Goal: Task Accomplishment & Management: Use online tool/utility

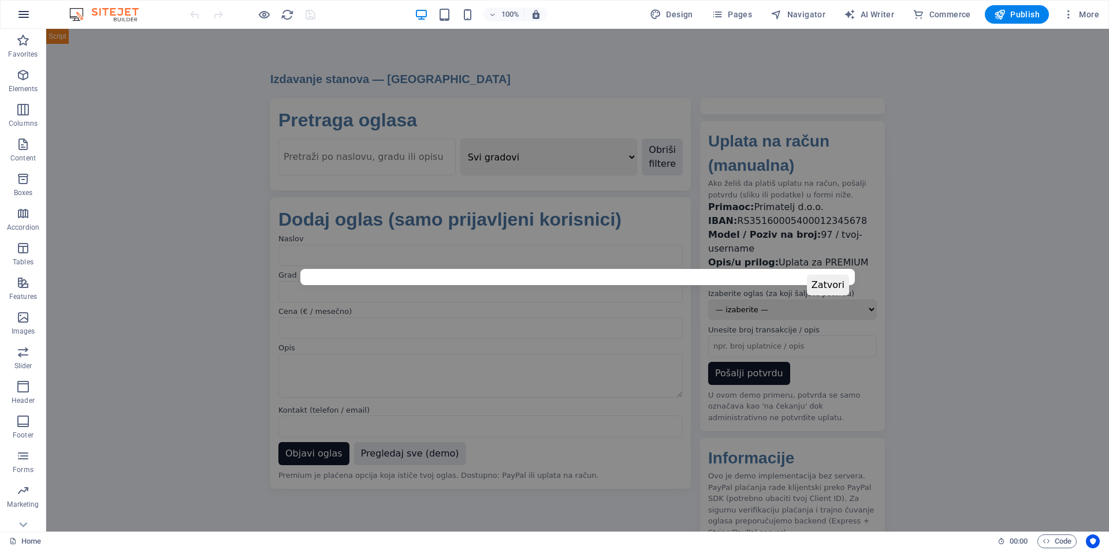
click at [20, 18] on icon "button" at bounding box center [24, 15] width 14 height 14
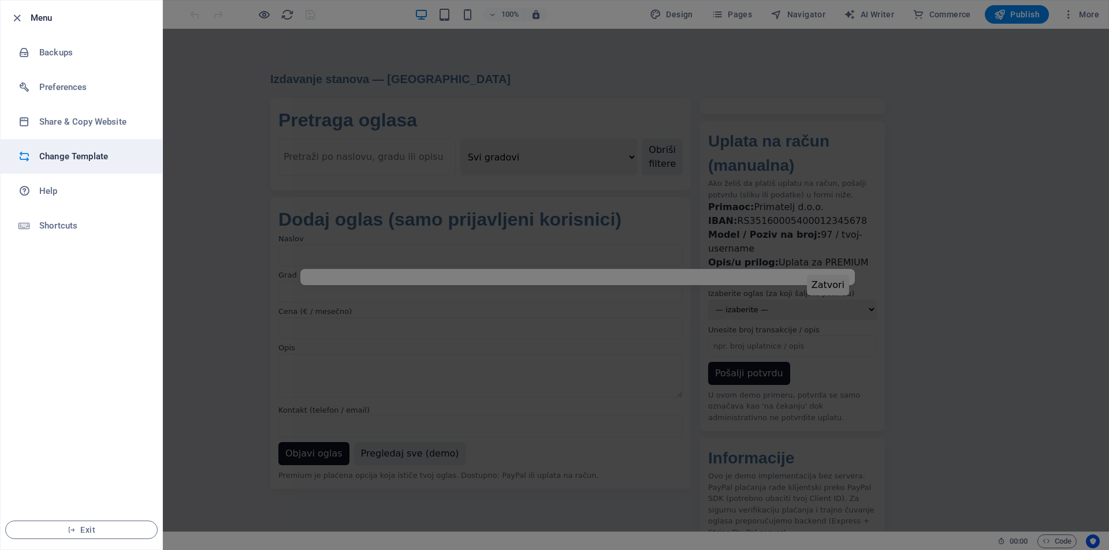
click at [53, 163] on li "Change Template" at bounding box center [82, 156] width 162 height 35
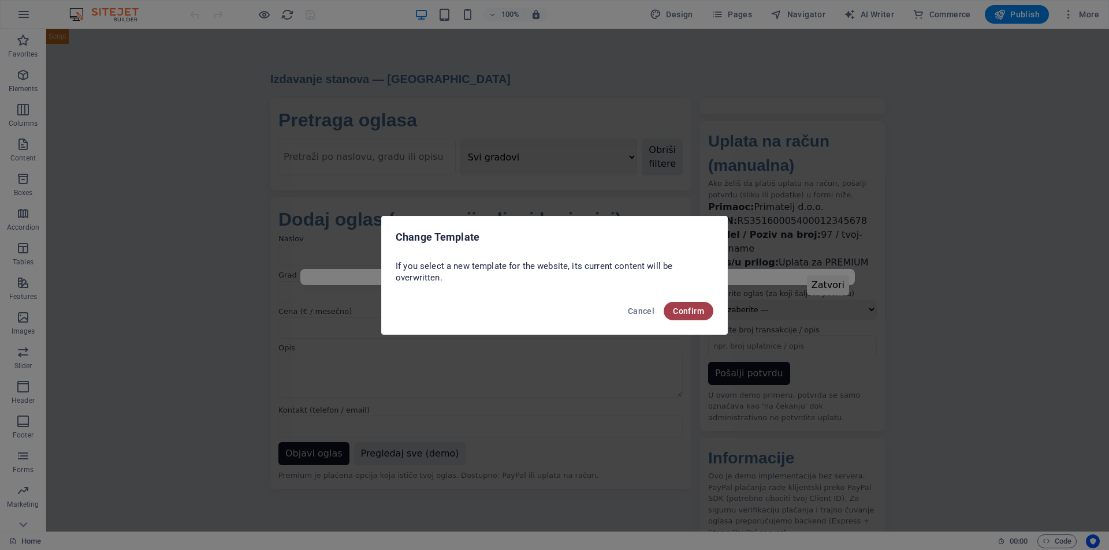
click at [686, 310] on span "Confirm" at bounding box center [688, 311] width 31 height 9
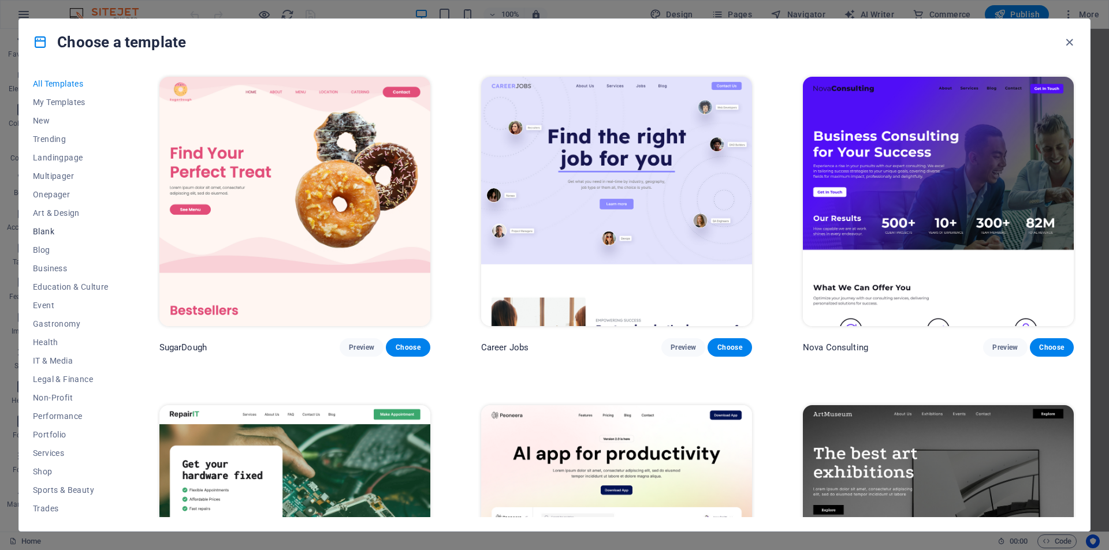
click at [44, 234] on span "Blank" at bounding box center [71, 231] width 76 height 9
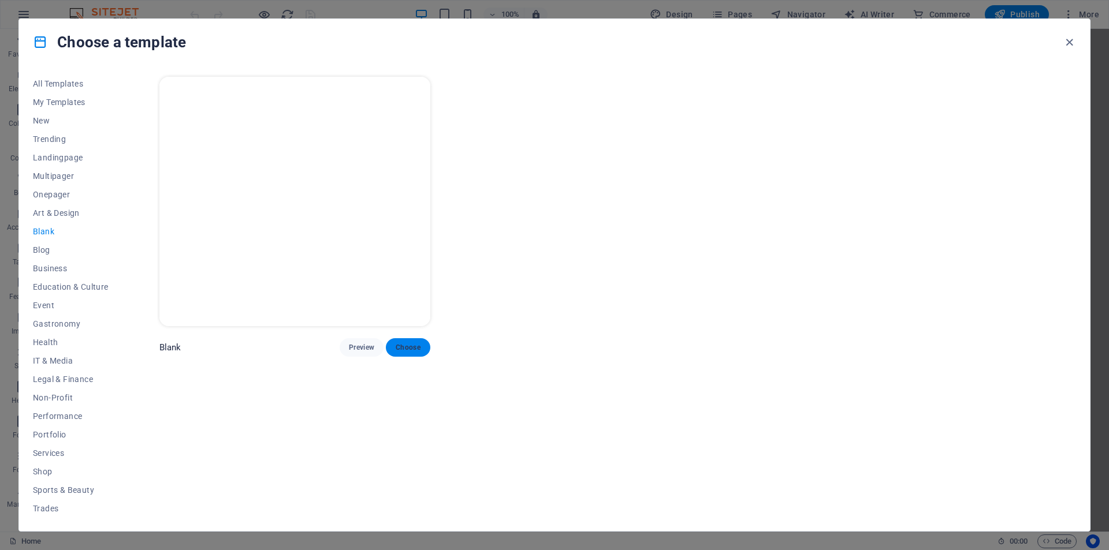
click at [416, 345] on span "Choose" at bounding box center [407, 347] width 25 height 9
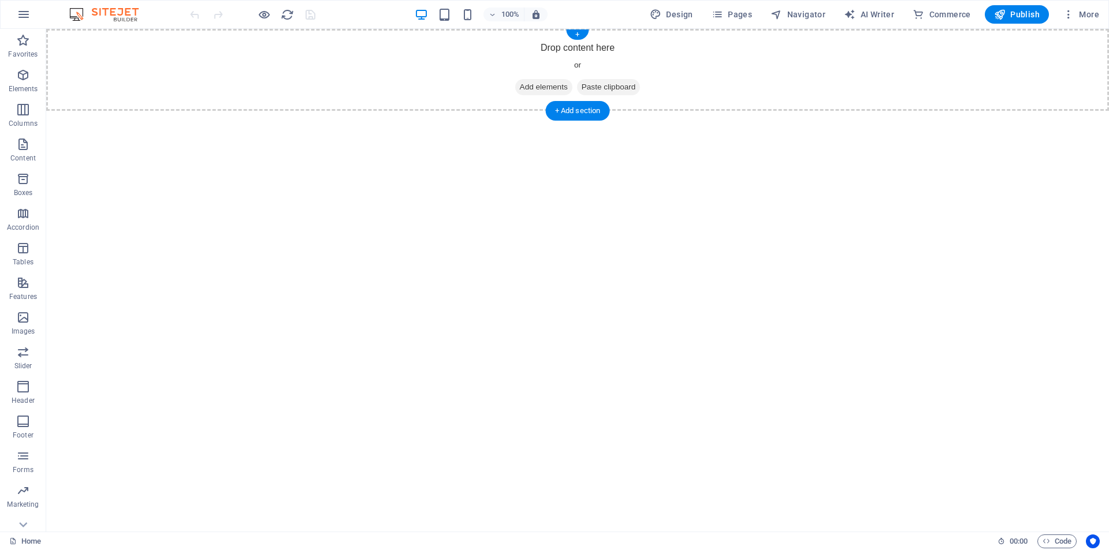
click at [542, 84] on span "Add elements" at bounding box center [543, 87] width 57 height 16
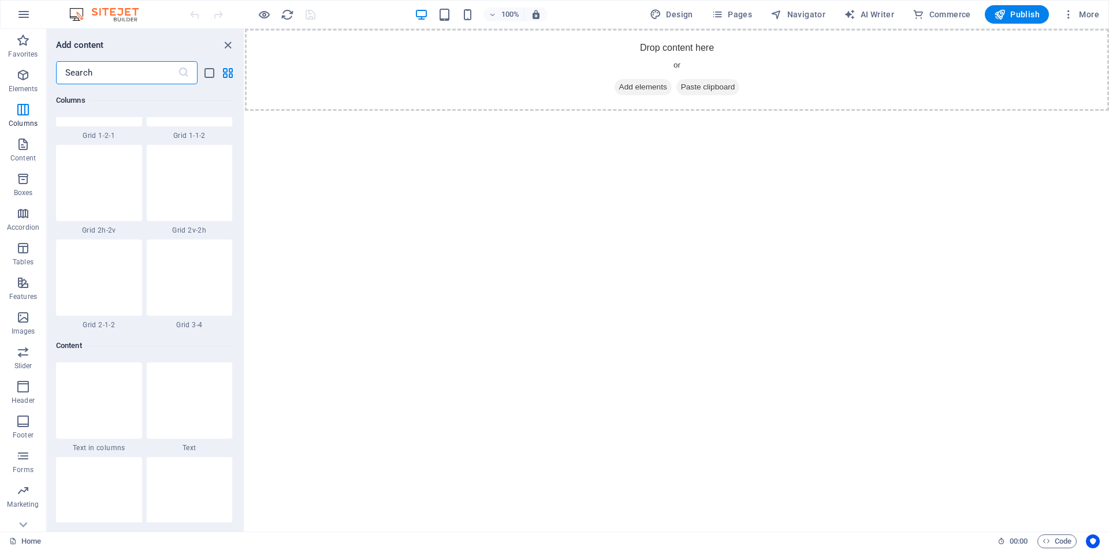
scroll to position [1948, 0]
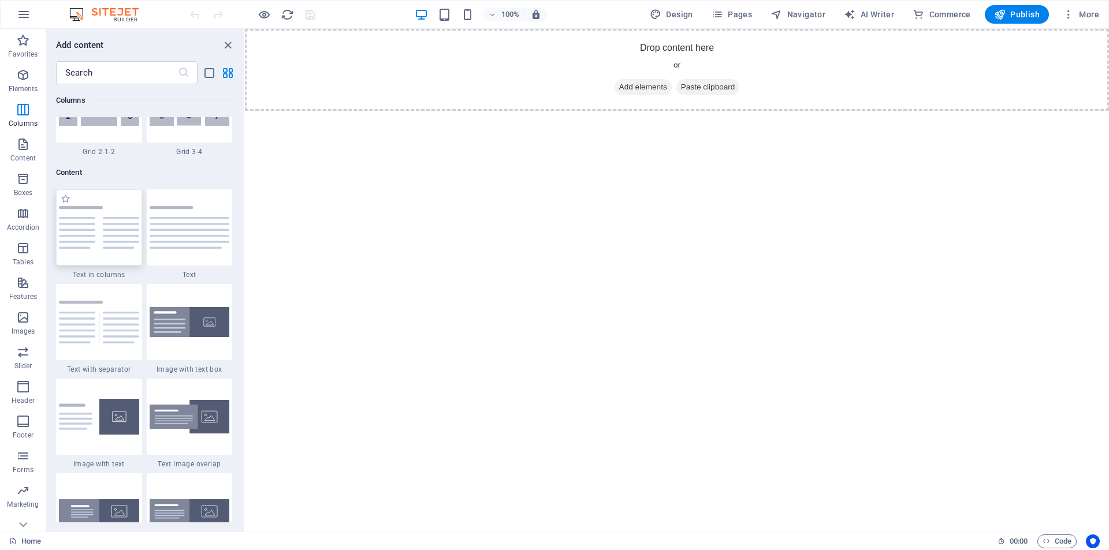
click at [100, 222] on img at bounding box center [99, 227] width 80 height 43
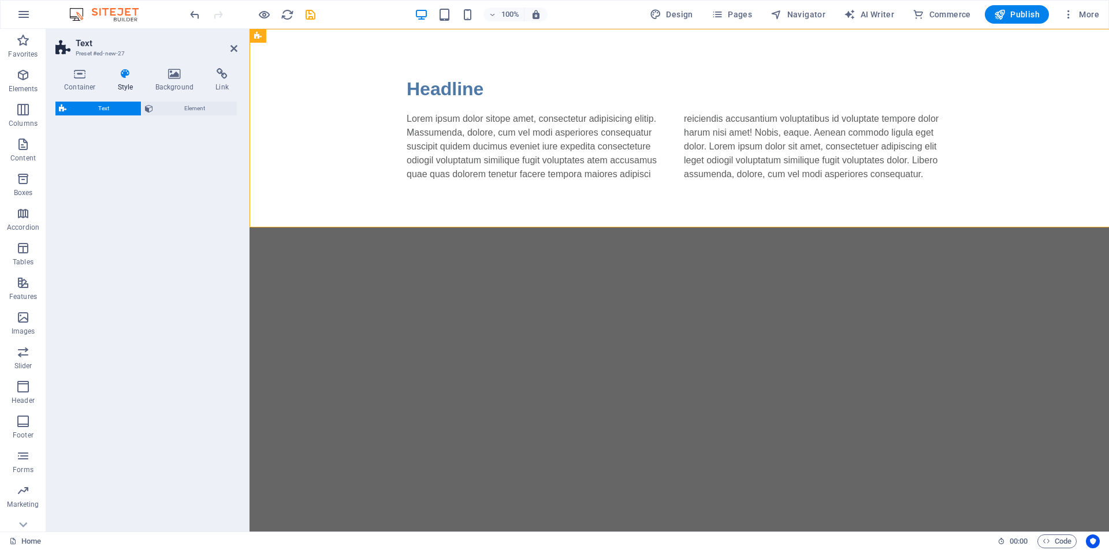
select select "rem"
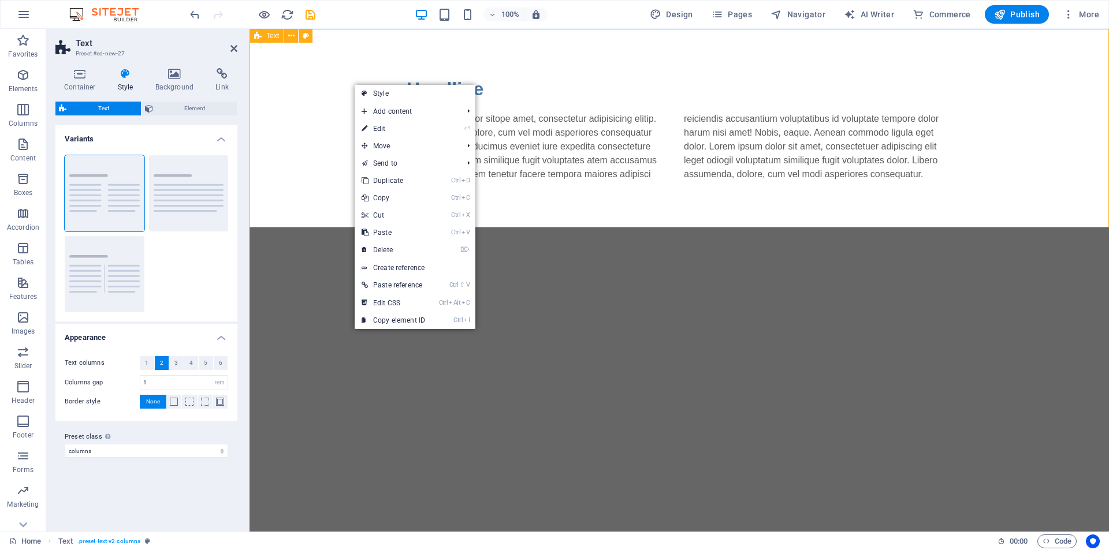
click at [296, 96] on div "Headline Lorem ipsum dolor sitope amet, consectetur adipisicing elitip. Massume…" at bounding box center [678, 128] width 859 height 199
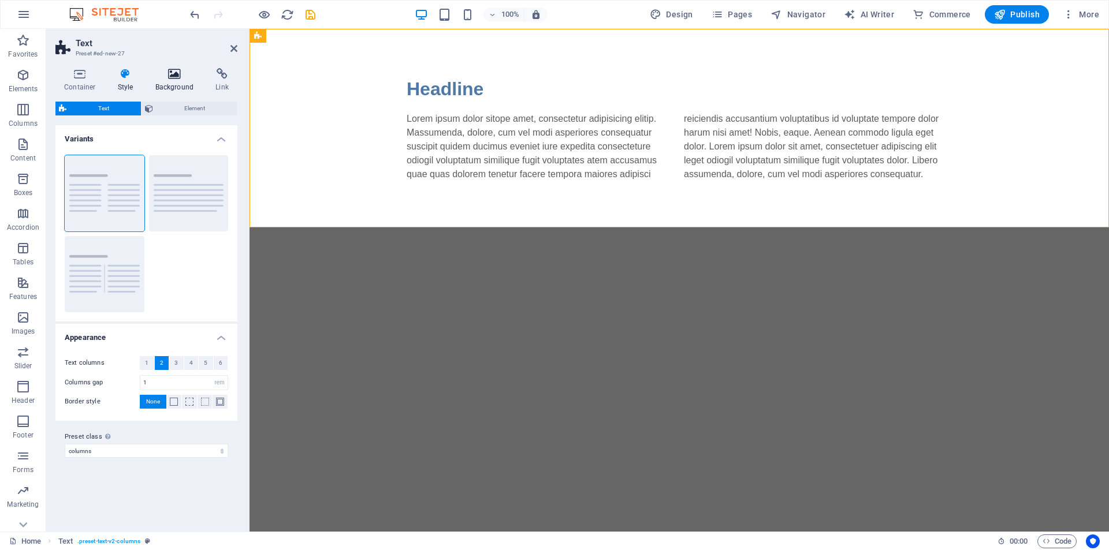
click at [170, 70] on icon at bounding box center [175, 74] width 56 height 12
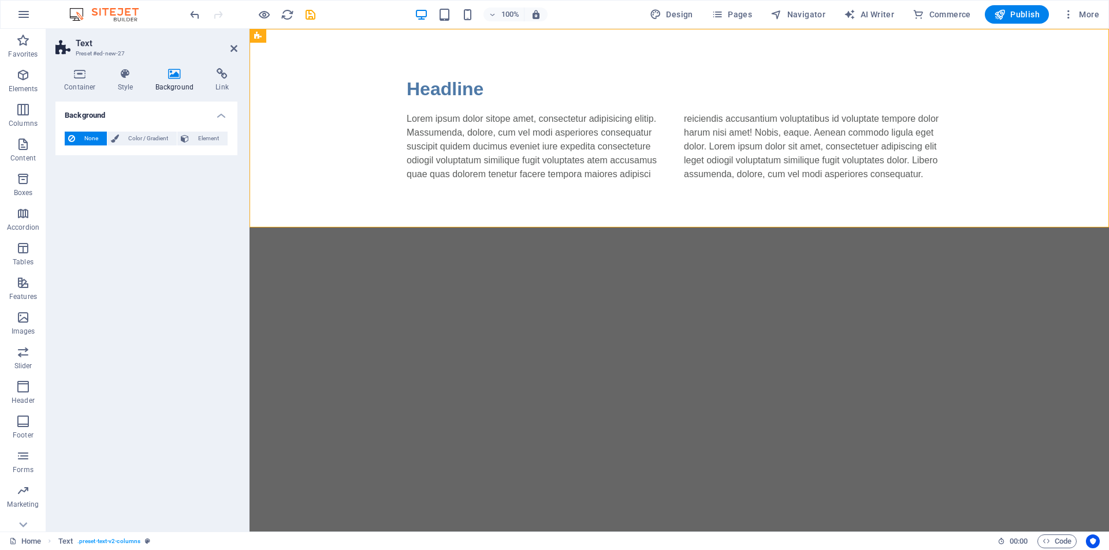
click at [85, 139] on span "None" at bounding box center [91, 139] width 25 height 14
click at [87, 135] on span "None" at bounding box center [91, 139] width 25 height 14
click at [210, 140] on span "Element" at bounding box center [208, 139] width 32 height 14
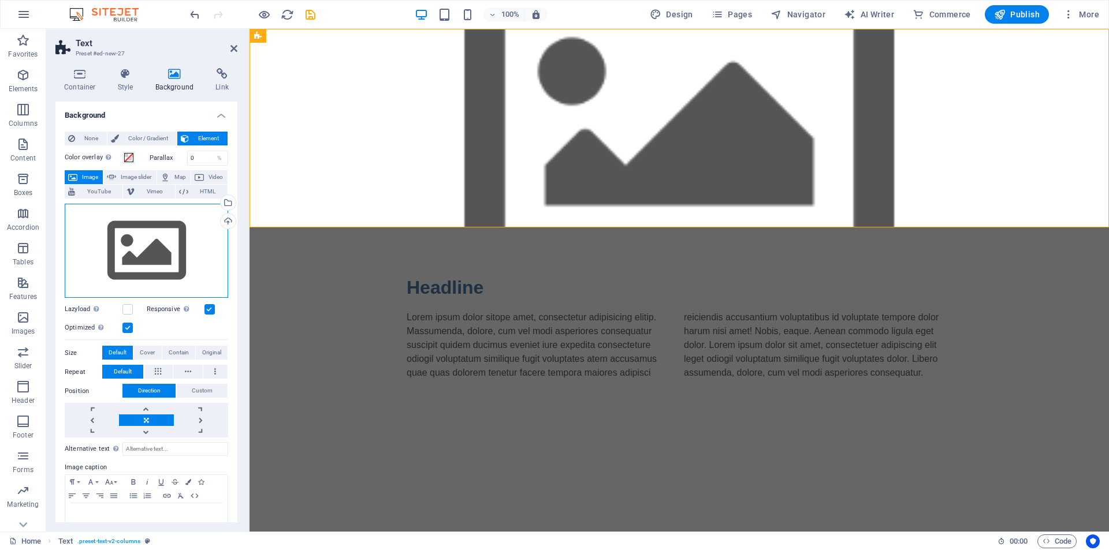
click at [177, 248] on div "Drag files here, click to choose files or select files from Files or our free s…" at bounding box center [146, 251] width 163 height 95
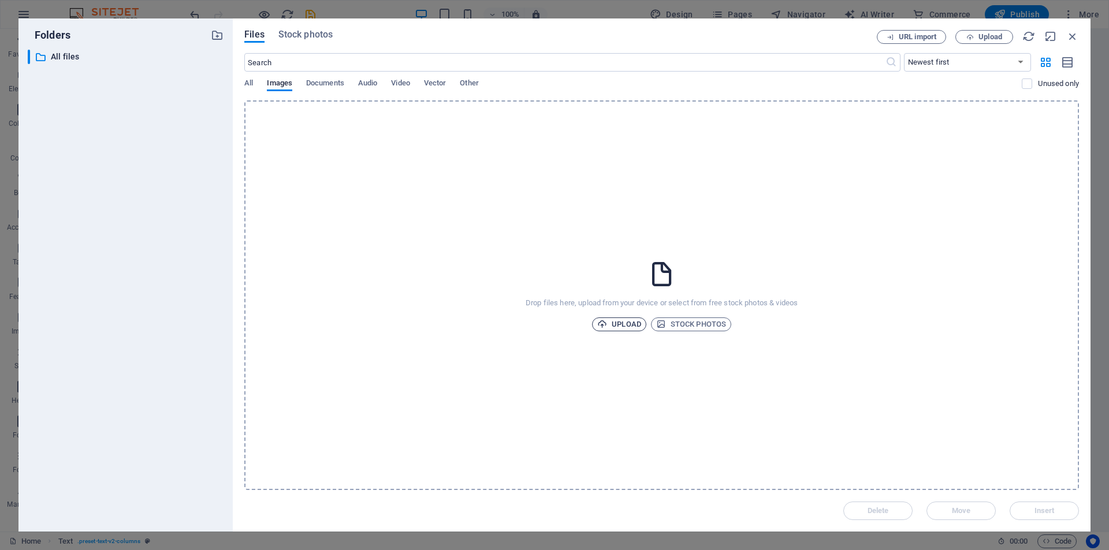
click at [629, 321] on span "Upload" at bounding box center [619, 325] width 44 height 14
click at [714, 327] on span "Stock photos" at bounding box center [691, 325] width 70 height 14
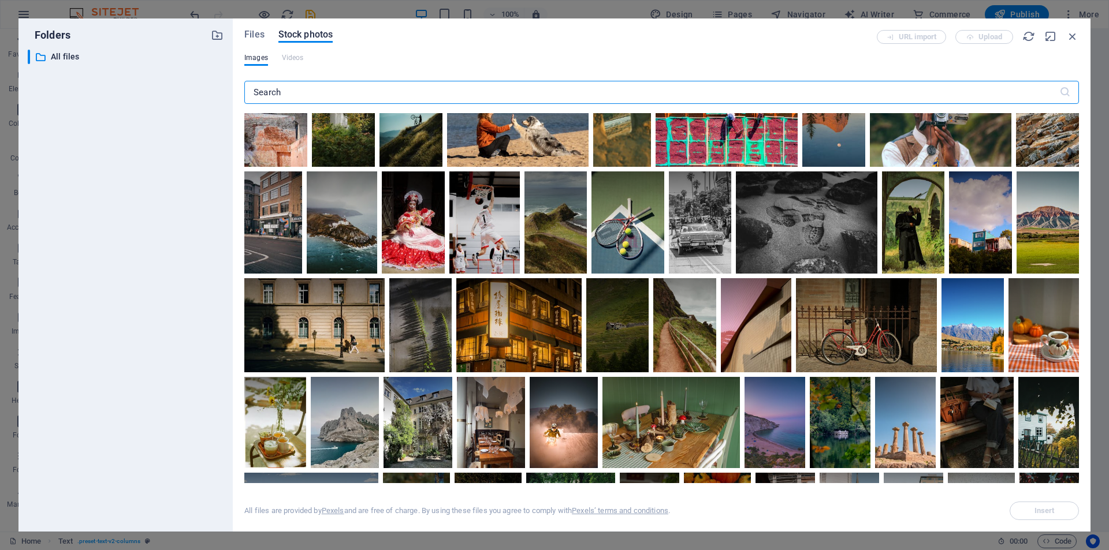
scroll to position [0, 0]
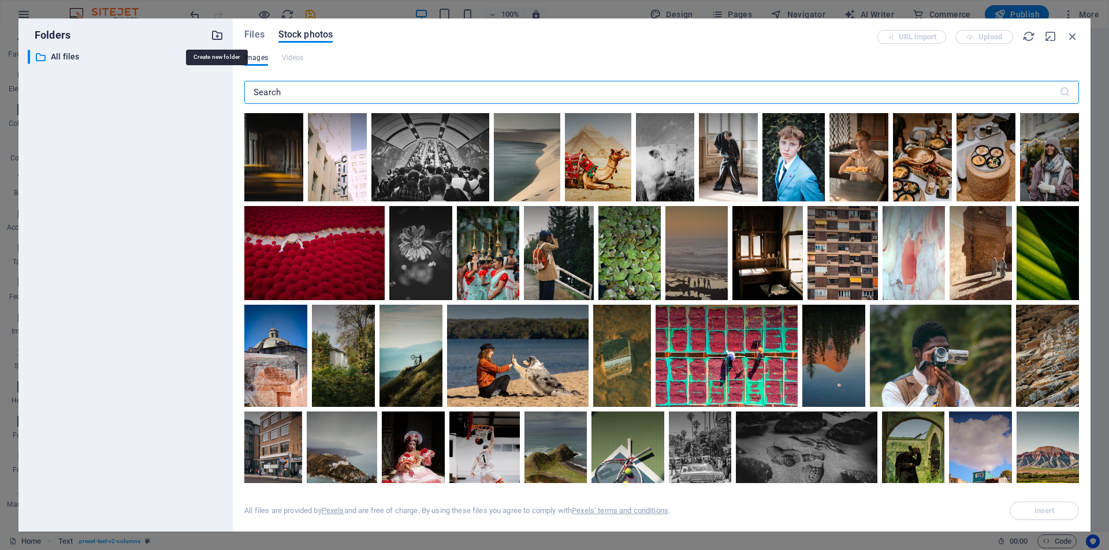
click at [219, 37] on icon "button" at bounding box center [217, 35] width 13 height 13
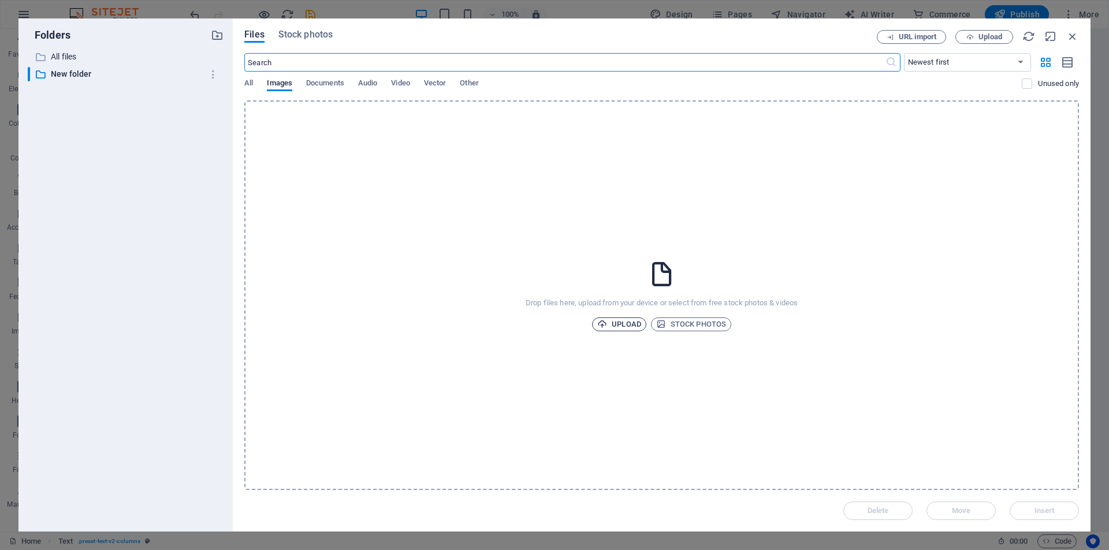
click at [616, 326] on span "Upload" at bounding box center [619, 325] width 44 height 14
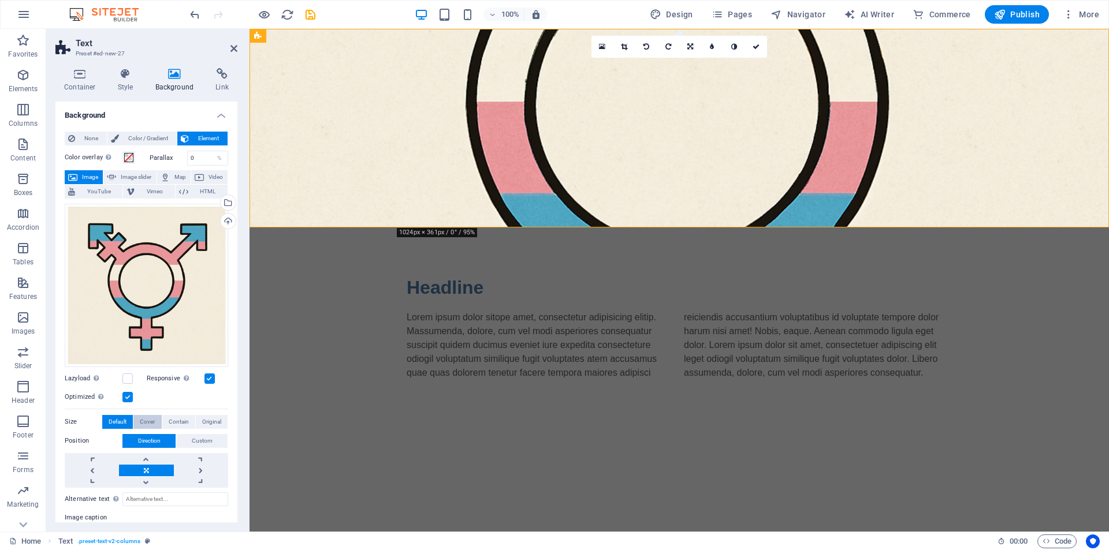
click at [145, 418] on span "Cover" at bounding box center [147, 422] width 15 height 14
click at [211, 419] on span "Original" at bounding box center [211, 422] width 19 height 14
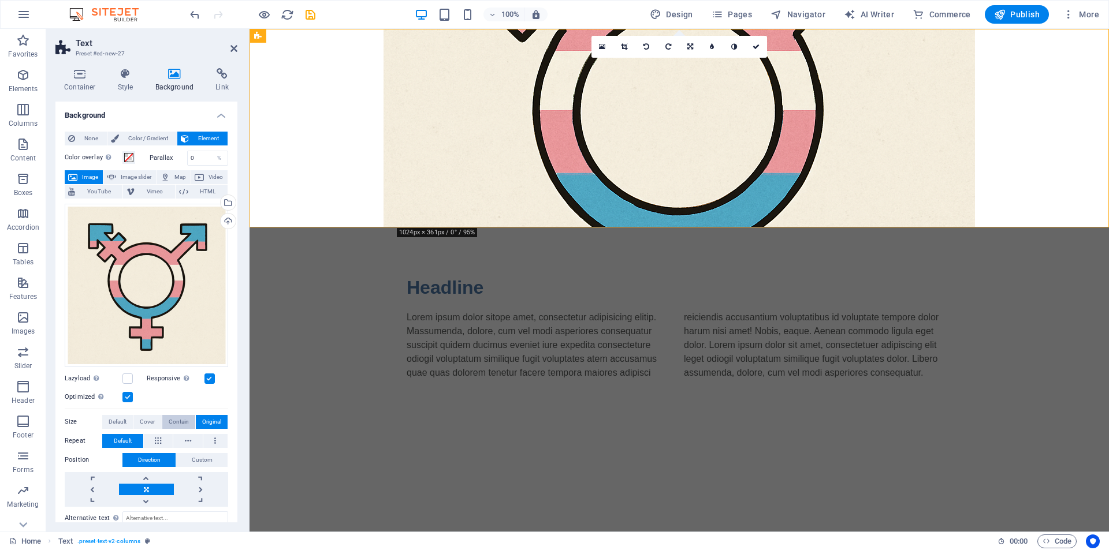
click at [175, 419] on span "Contain" at bounding box center [179, 422] width 20 height 14
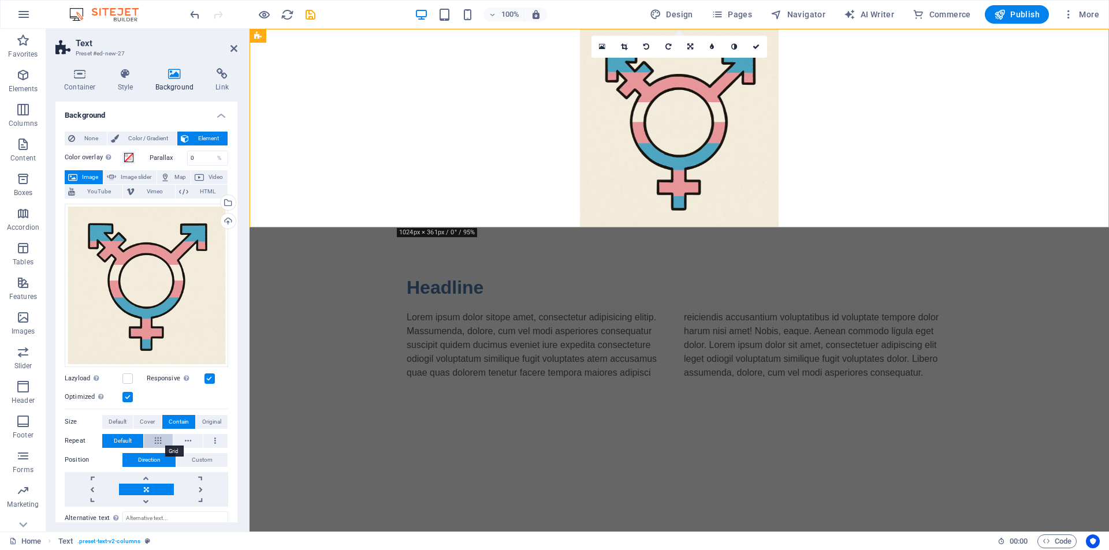
click at [159, 438] on icon at bounding box center [158, 441] width 6 height 14
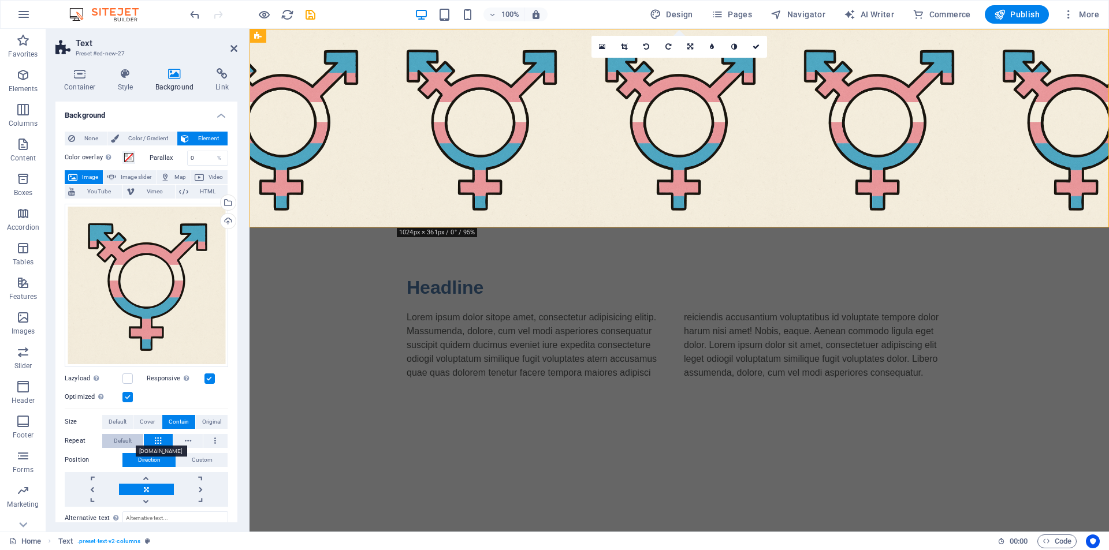
click at [135, 436] on button "Default" at bounding box center [122, 441] width 41 height 14
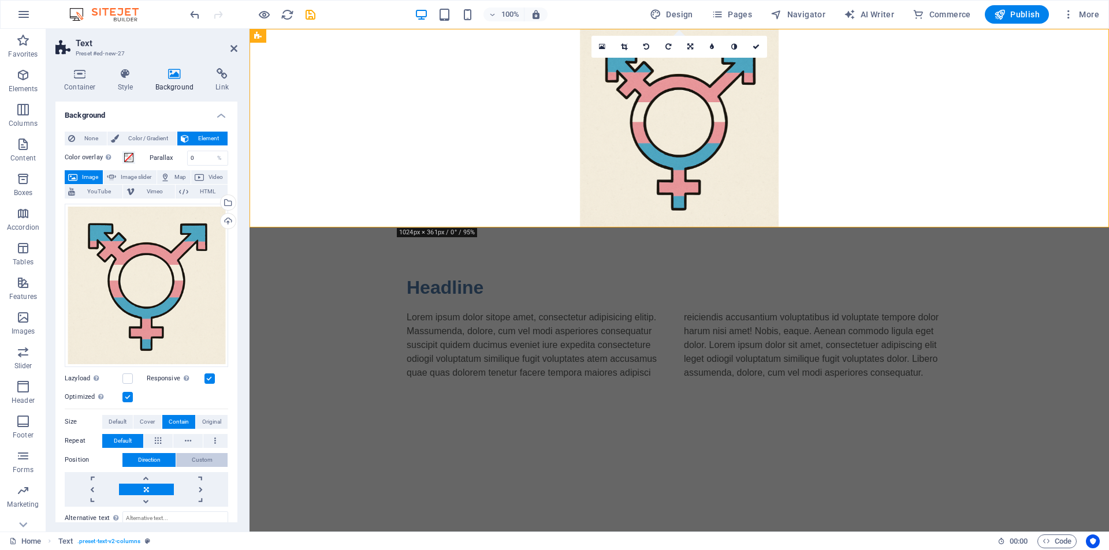
click at [214, 459] on button "Custom" at bounding box center [201, 460] width 51 height 14
click at [156, 456] on span "Direction" at bounding box center [149, 460] width 23 height 14
click at [126, 174] on span "Image slider" at bounding box center [136, 177] width 33 height 14
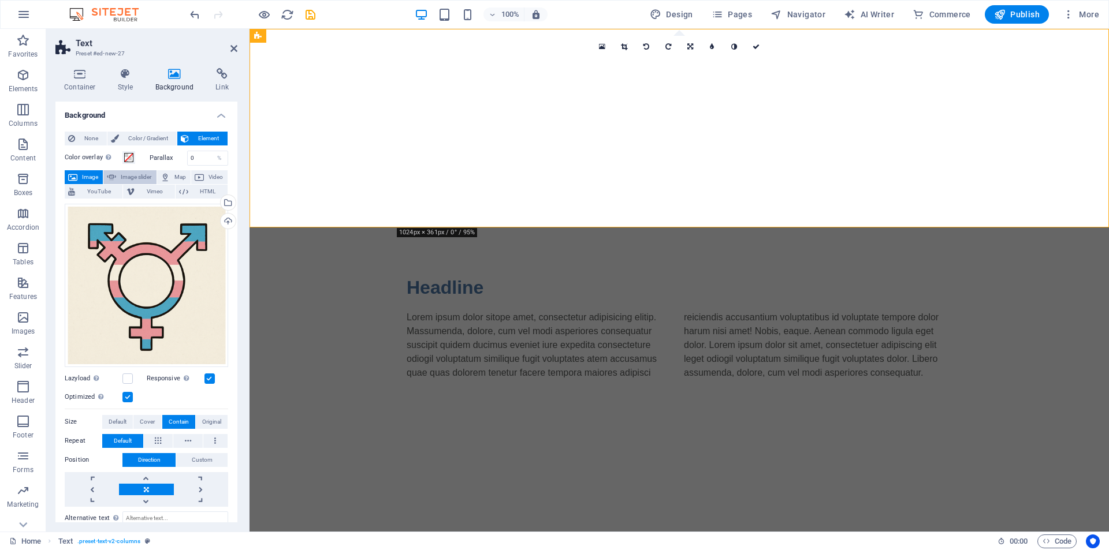
select select "ms"
select select "s"
select select "progressive"
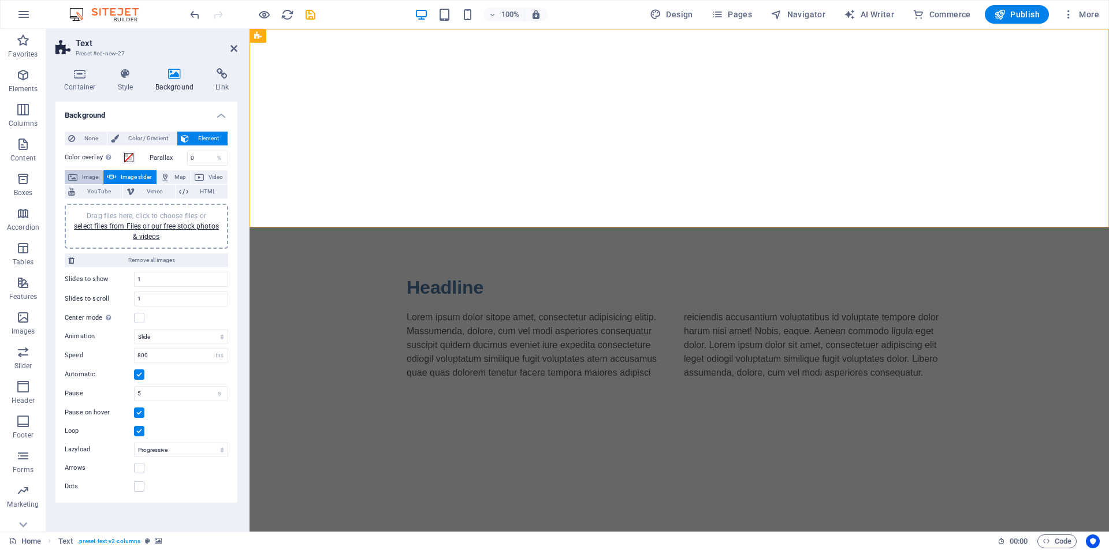
click at [90, 174] on span "Image" at bounding box center [90, 177] width 18 height 14
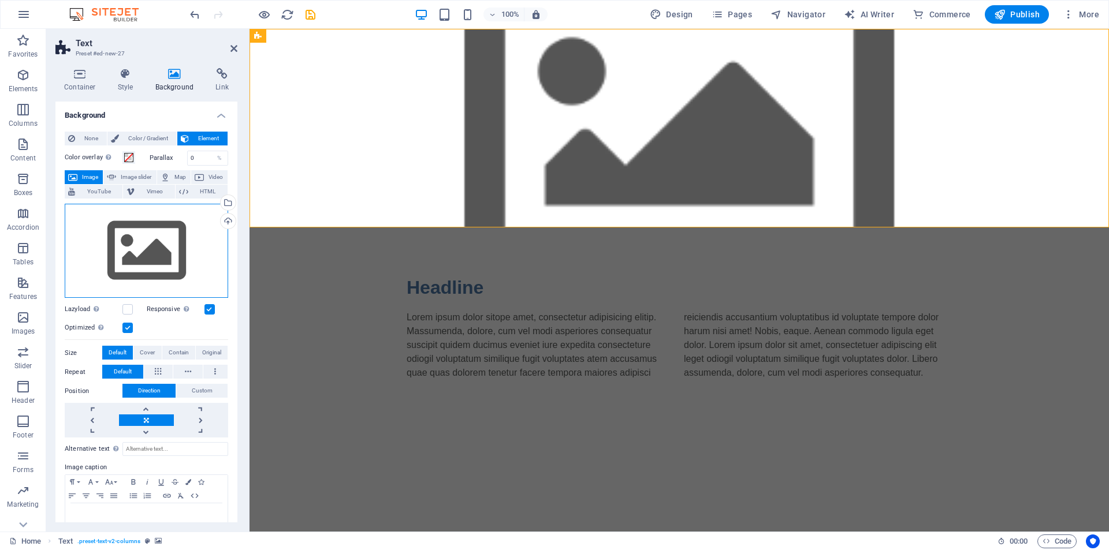
click at [161, 248] on div "Drag files here, click to choose files or select files from Files or our free s…" at bounding box center [146, 251] width 163 height 95
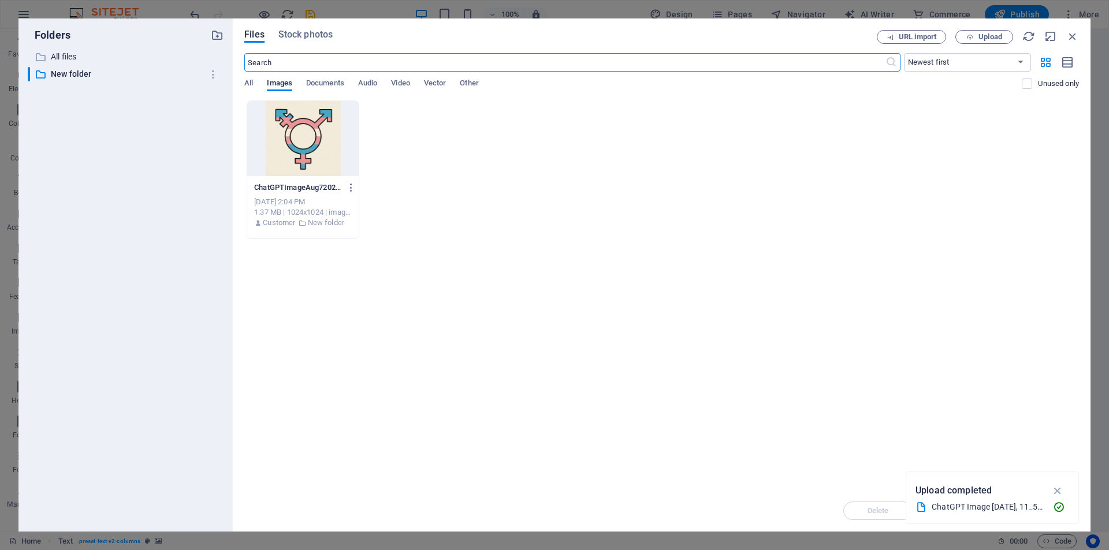
click at [293, 150] on div at bounding box center [302, 138] width 111 height 75
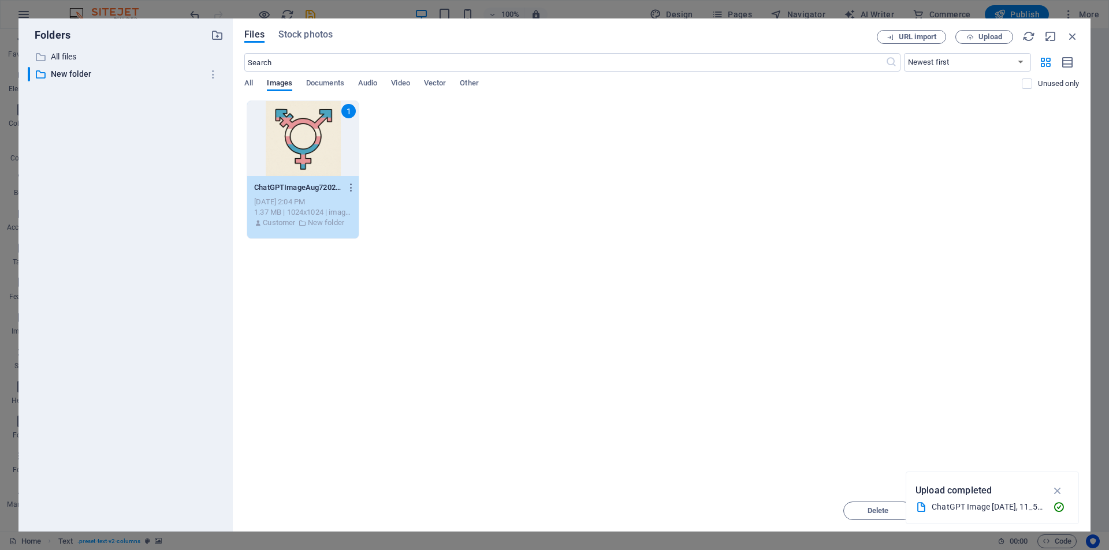
click at [293, 150] on div "1" at bounding box center [302, 138] width 111 height 75
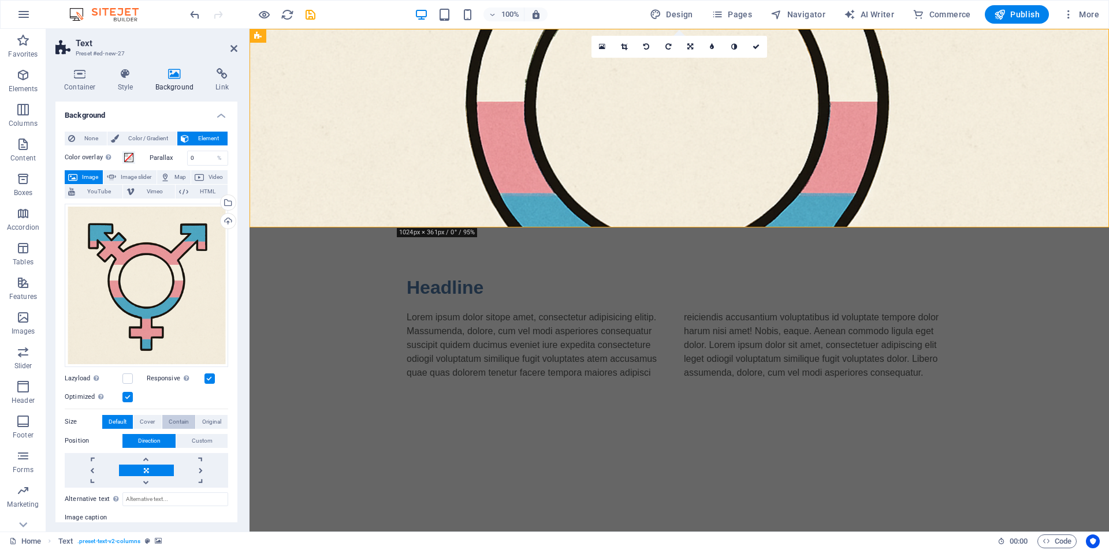
click at [185, 416] on span "Contain" at bounding box center [179, 422] width 20 height 14
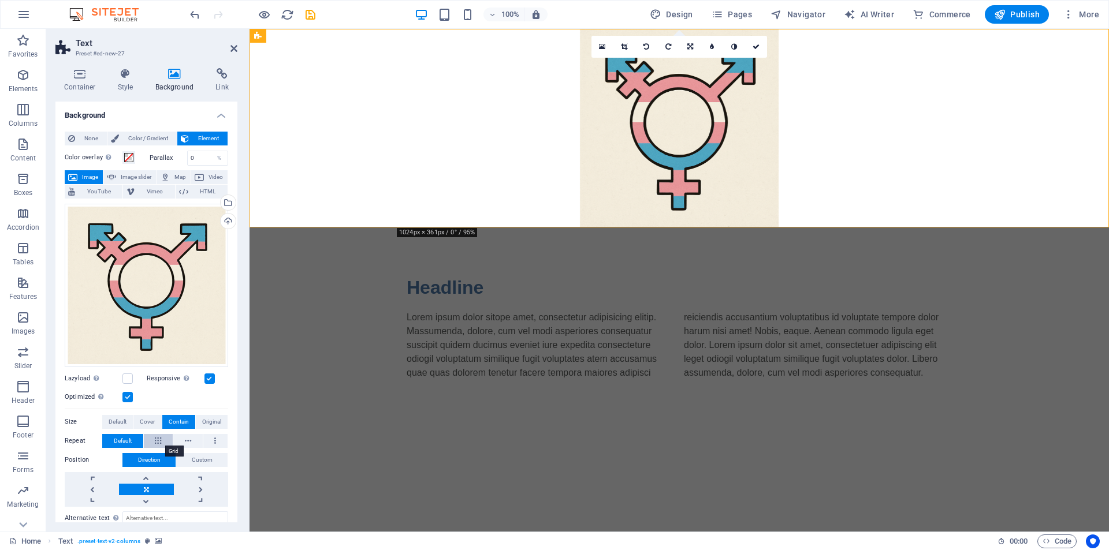
click at [157, 437] on icon at bounding box center [158, 441] width 6 height 14
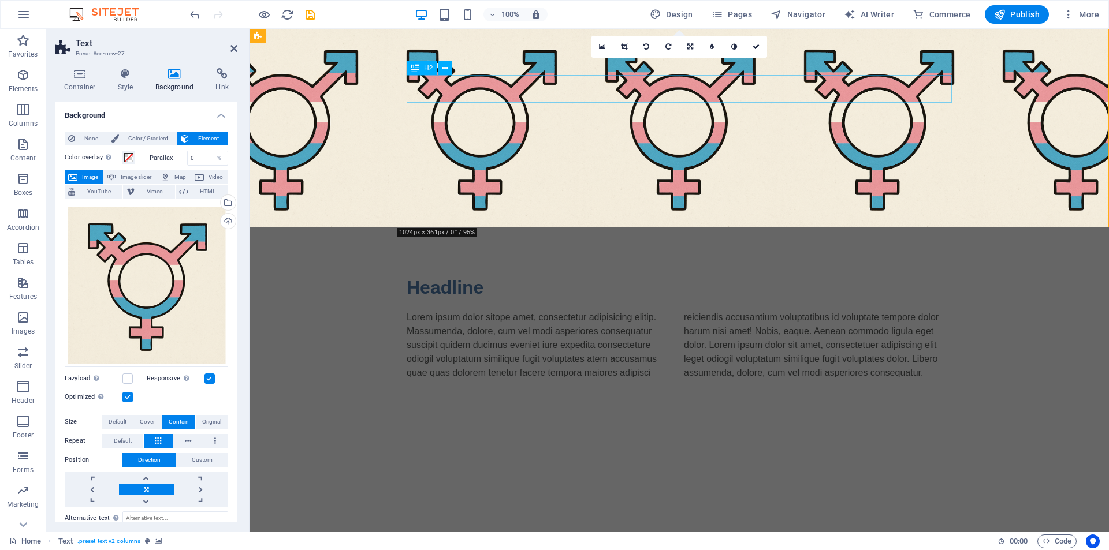
click at [436, 274] on div "Headline" at bounding box center [679, 288] width 545 height 28
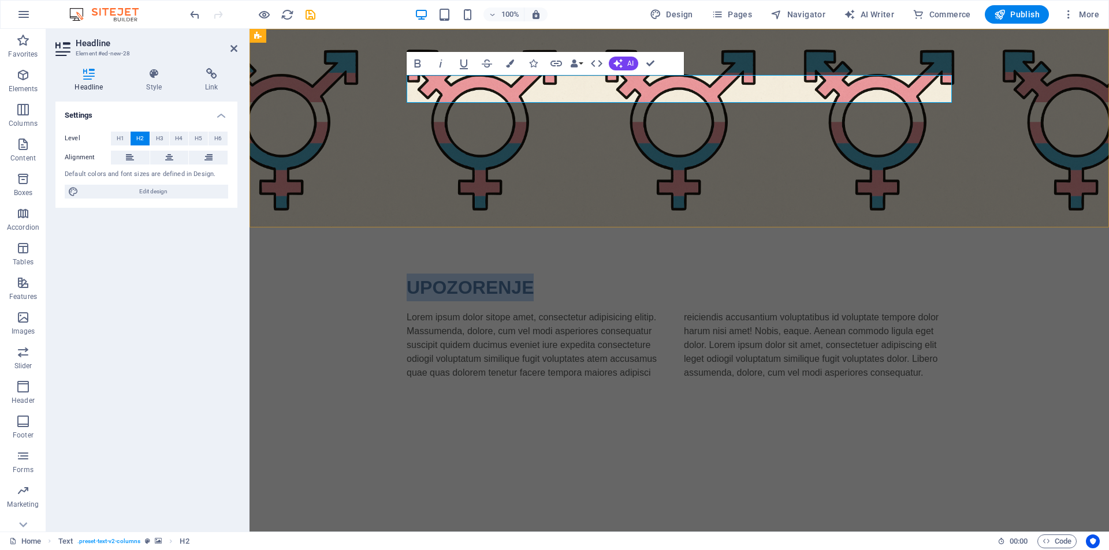
drag, startPoint x: 549, startPoint y: 84, endPoint x: 407, endPoint y: 91, distance: 142.2
click at [407, 274] on h2 "UPOZORENJE" at bounding box center [679, 288] width 545 height 28
click at [169, 159] on icon at bounding box center [169, 158] width 8 height 14
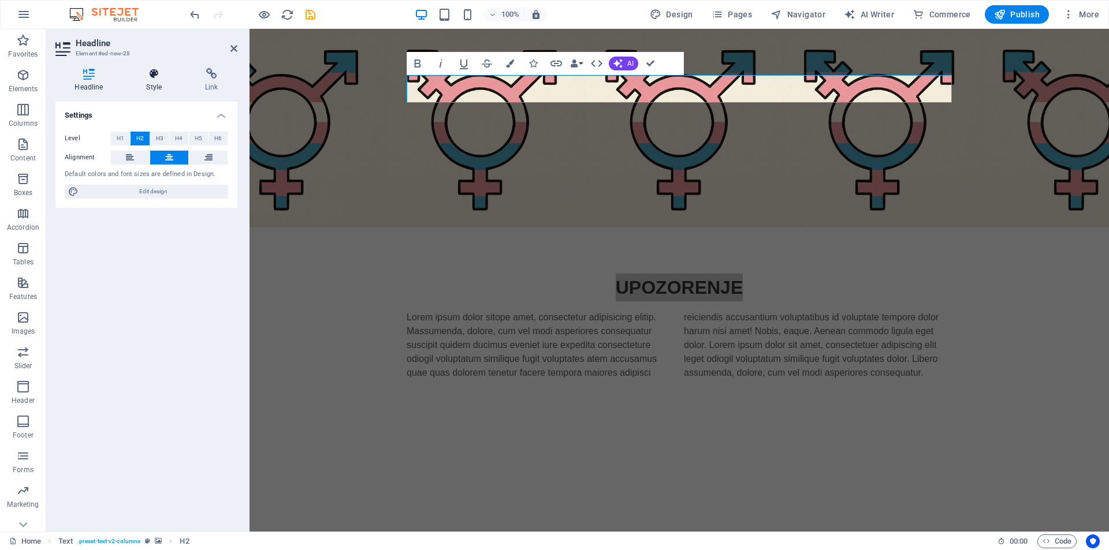
click at [161, 79] on icon at bounding box center [154, 74] width 54 height 12
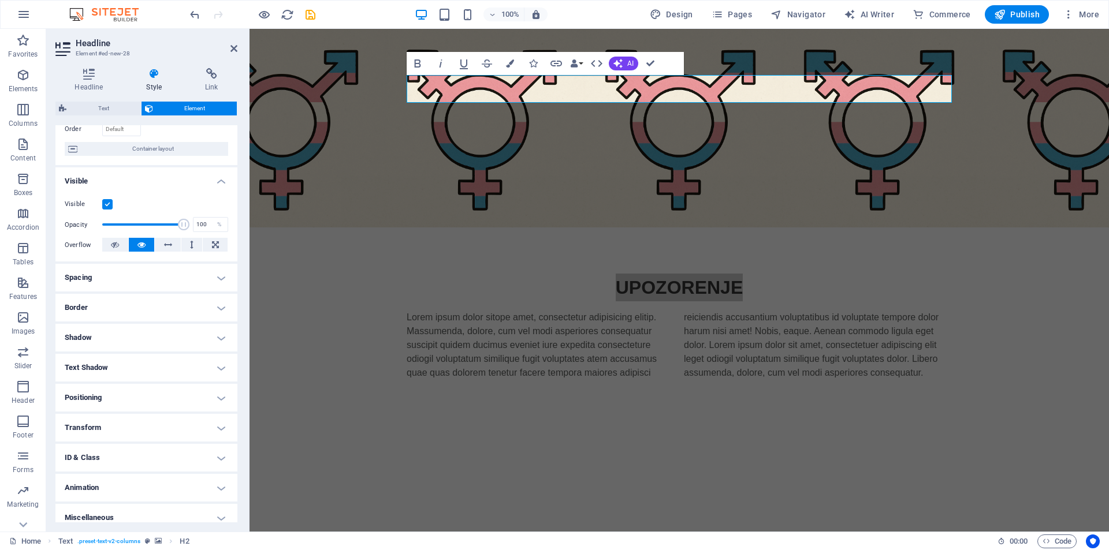
scroll to position [91, 0]
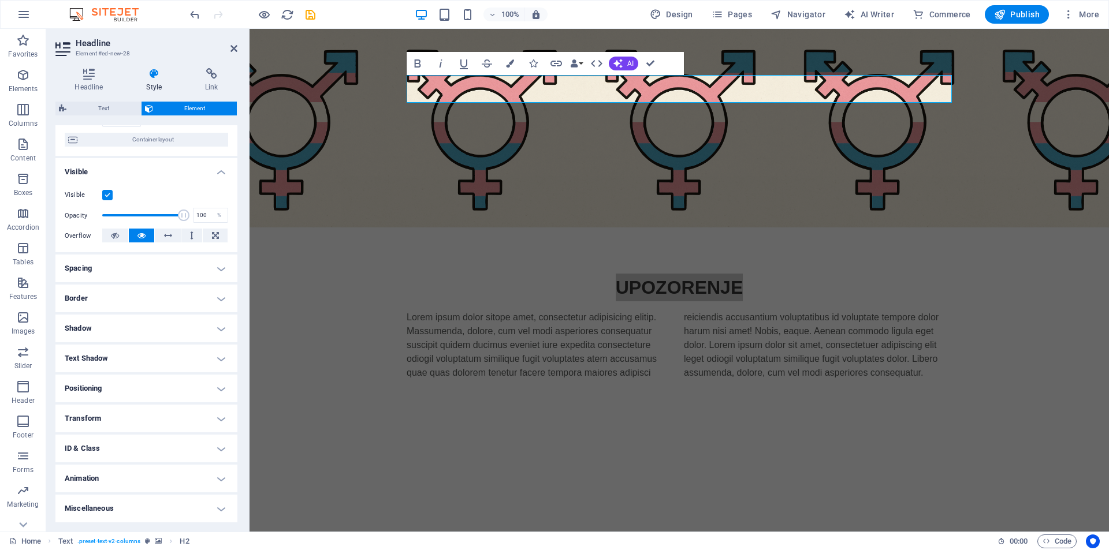
click at [218, 506] on h4 "Miscellaneous" at bounding box center [146, 509] width 182 height 28
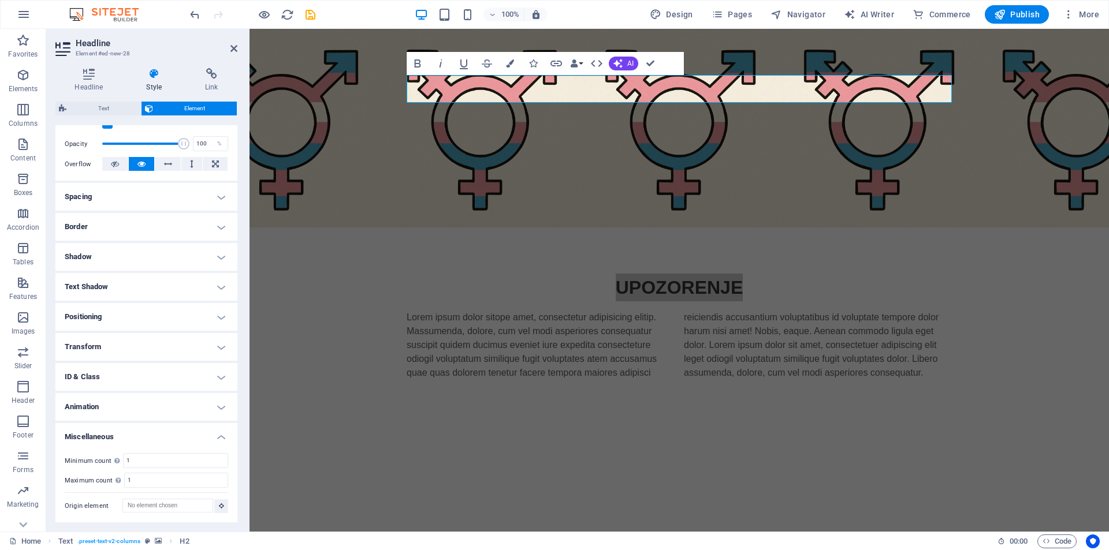
click at [221, 408] on h4 "Animation" at bounding box center [146, 407] width 182 height 28
click at [203, 438] on select "Don't animate Show / Hide Slide up/down Zoom in/out Slide left to right Slide r…" at bounding box center [146, 442] width 163 height 14
select select "shrink"
click at [65, 435] on select "Don't animate Show / Hide Slide up/down Zoom in/out Slide left to right Slide r…" at bounding box center [146, 442] width 163 height 14
select select "scroll"
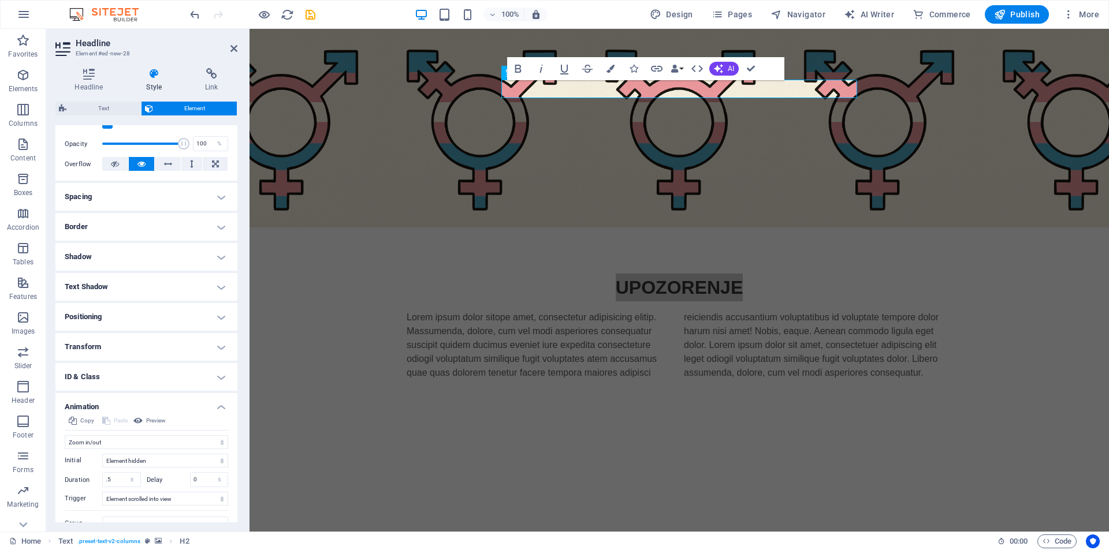
click at [154, 286] on h4 "Text Shadow" at bounding box center [146, 287] width 182 height 28
click at [165, 259] on h4 "Shadow" at bounding box center [146, 257] width 182 height 28
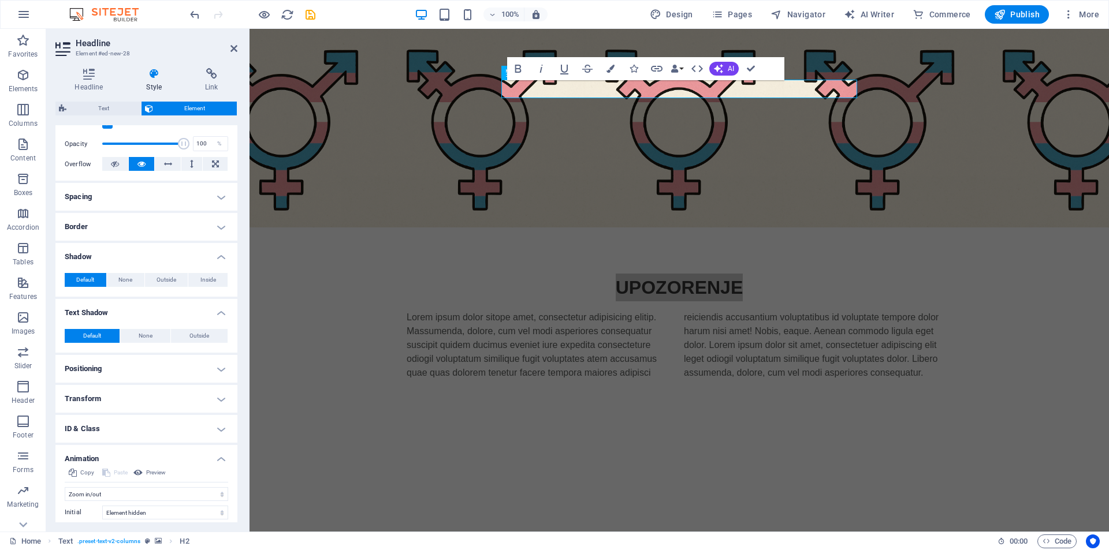
click at [164, 230] on h4 "Border" at bounding box center [146, 227] width 182 height 28
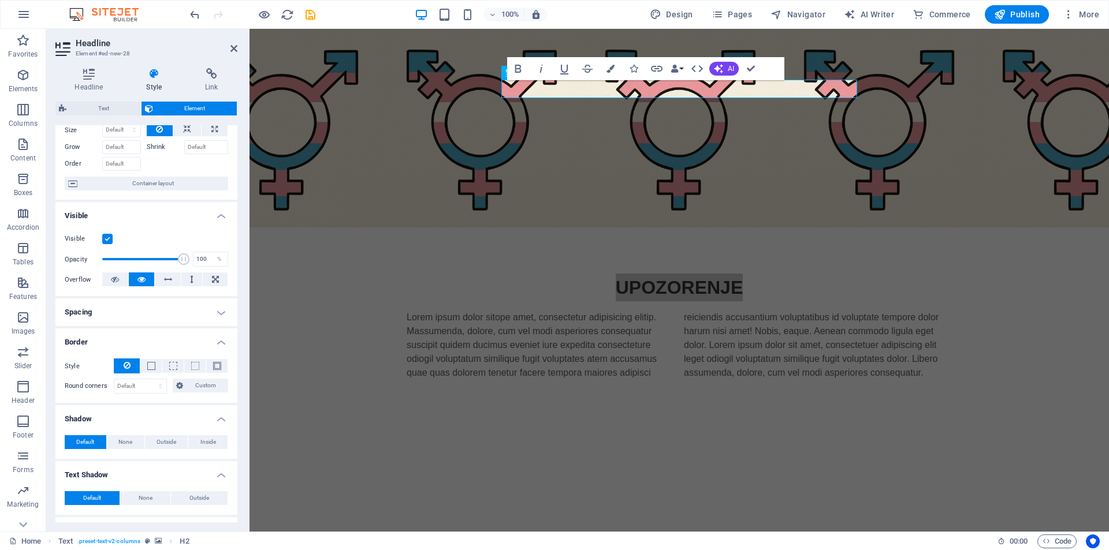
scroll to position [0, 0]
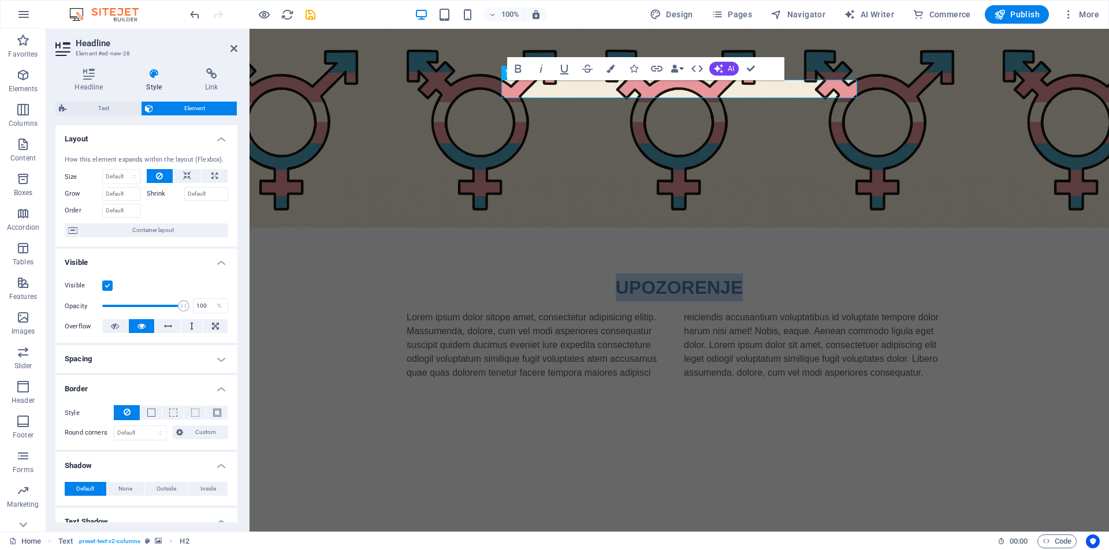
click at [517, 204] on figure at bounding box center [678, 128] width 859 height 199
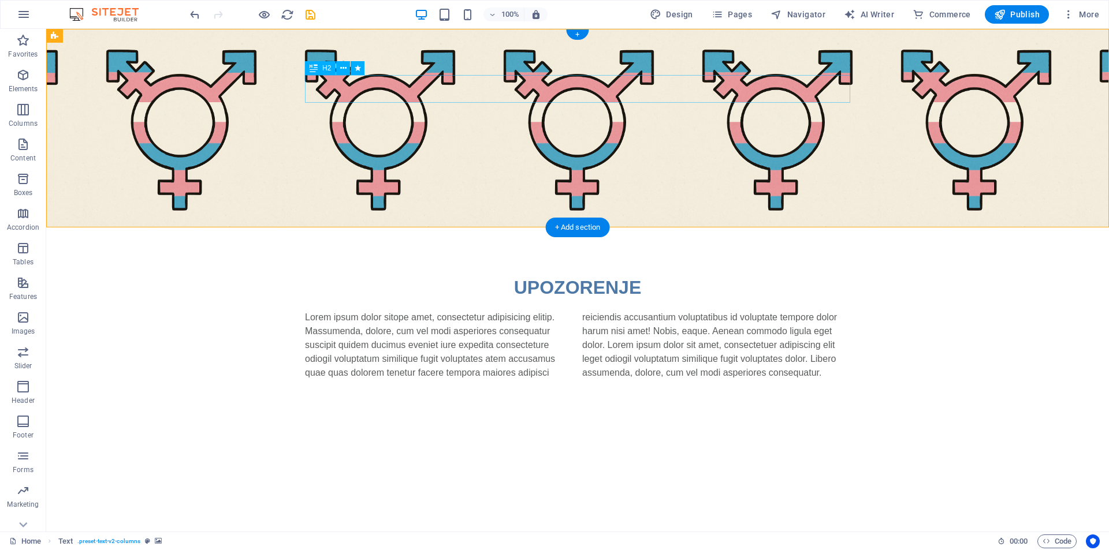
click at [553, 274] on div "UPOZORENJE" at bounding box center [577, 288] width 545 height 28
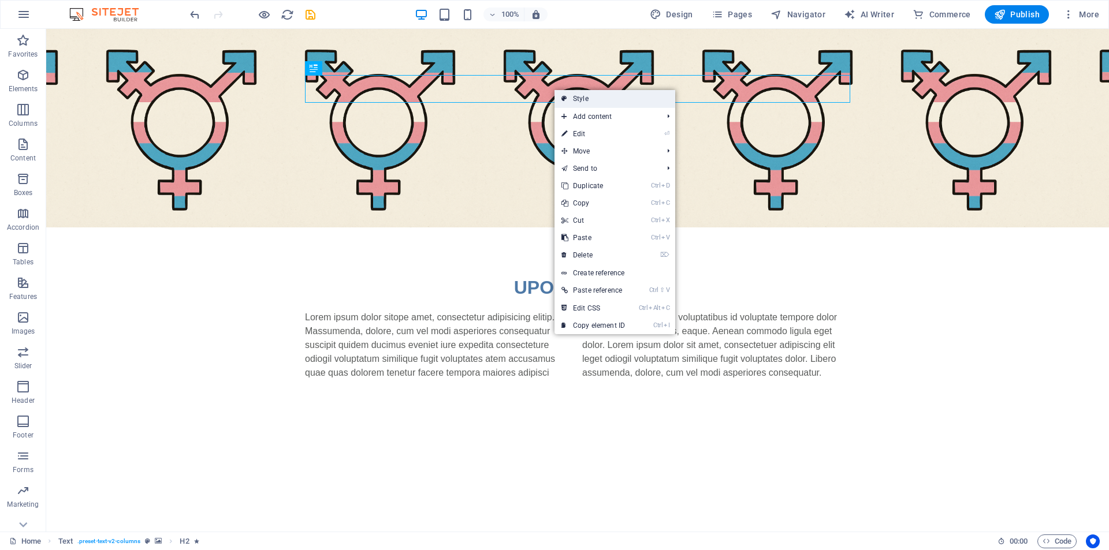
click at [575, 99] on link "Style" at bounding box center [614, 98] width 121 height 17
select select "rem"
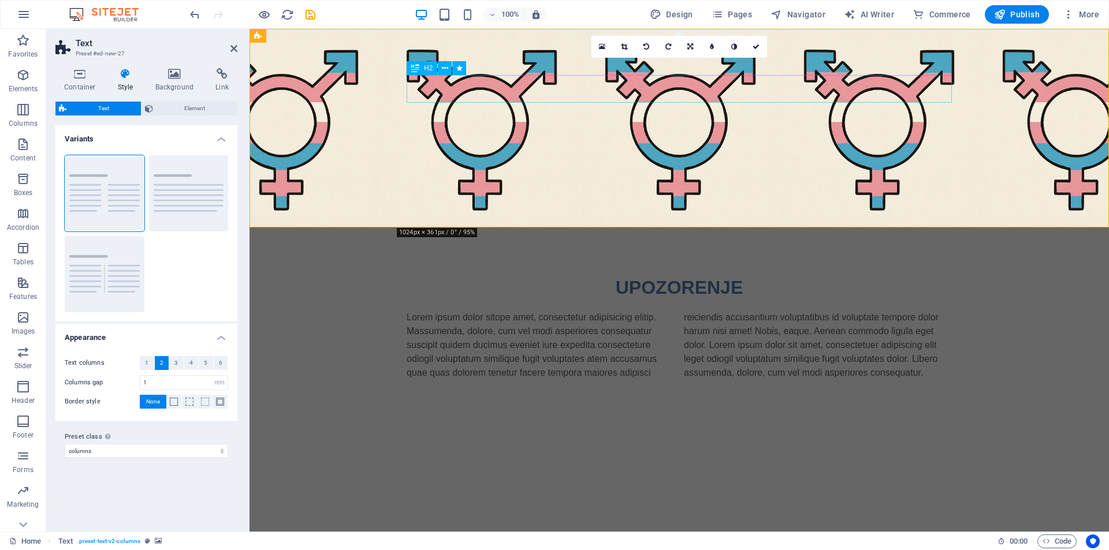
click at [685, 274] on div "UPOZORENJE" at bounding box center [679, 288] width 545 height 28
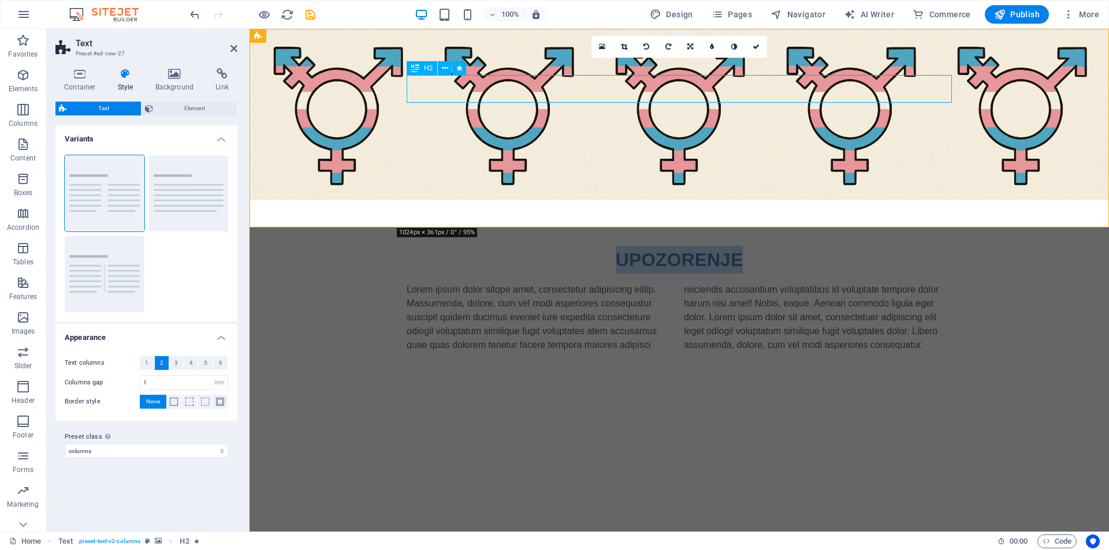
select select "shrink"
select select "s"
select select "scroll"
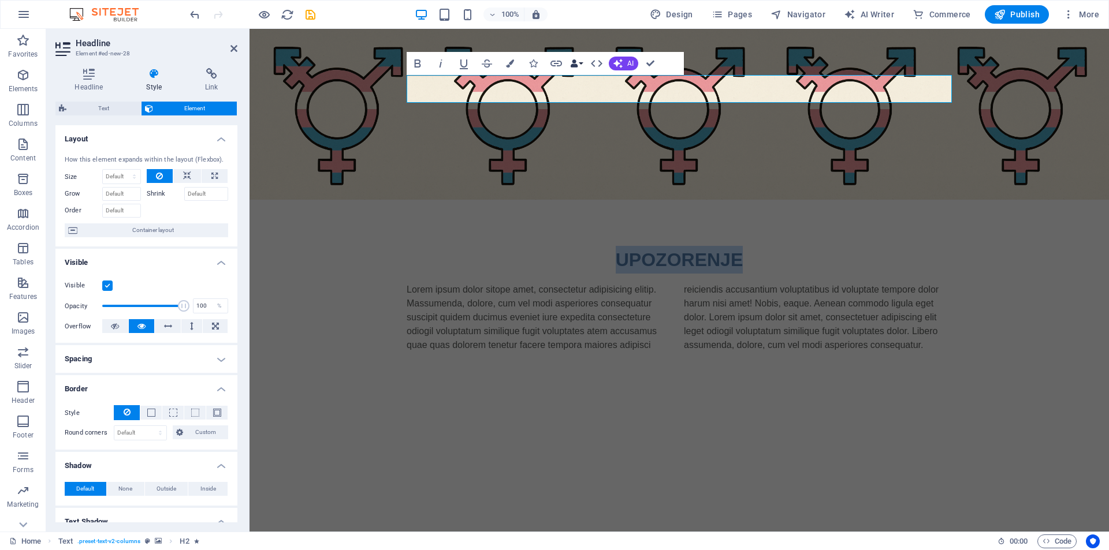
click at [580, 62] on button "Data Bindings" at bounding box center [576, 63] width 16 height 23
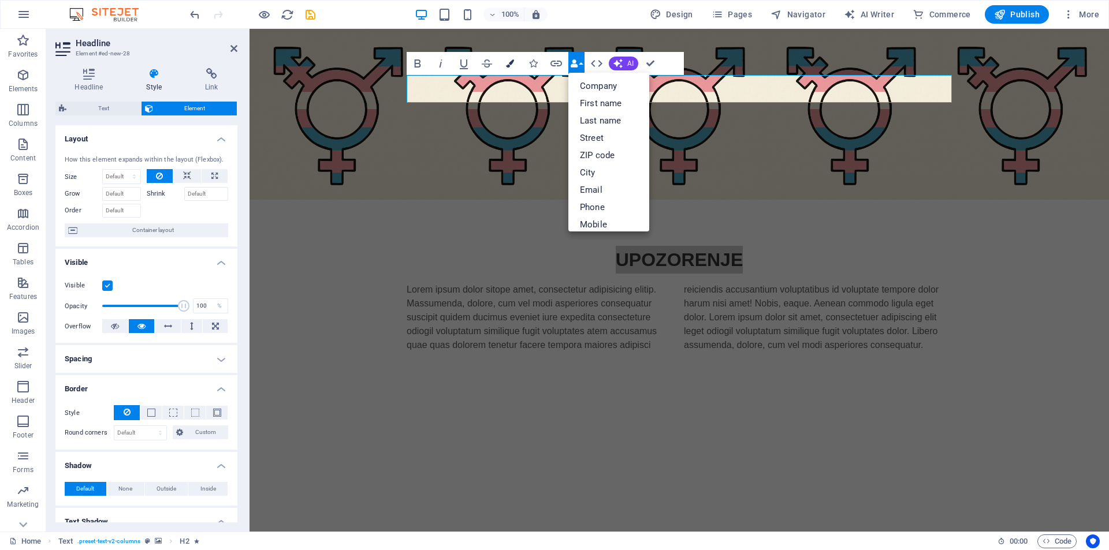
click at [508, 62] on icon "button" at bounding box center [510, 63] width 8 height 8
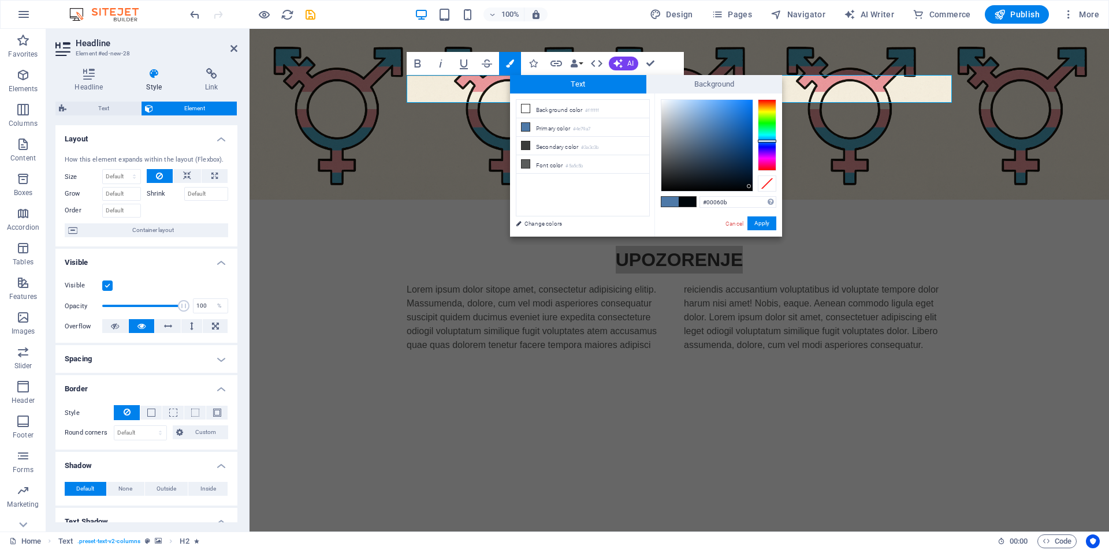
click at [750, 187] on div at bounding box center [706, 145] width 91 height 91
type input "#000000"
drag, startPoint x: 750, startPoint y: 187, endPoint x: 758, endPoint y: 194, distance: 11.5
click at [758, 194] on div "#000000 Supported formats #0852ed rgb(8, 82, 237) rgba(8, 82, 237, 90%) hsv(221…" at bounding box center [718, 249] width 128 height 311
click at [772, 226] on button "Apply" at bounding box center [761, 224] width 29 height 14
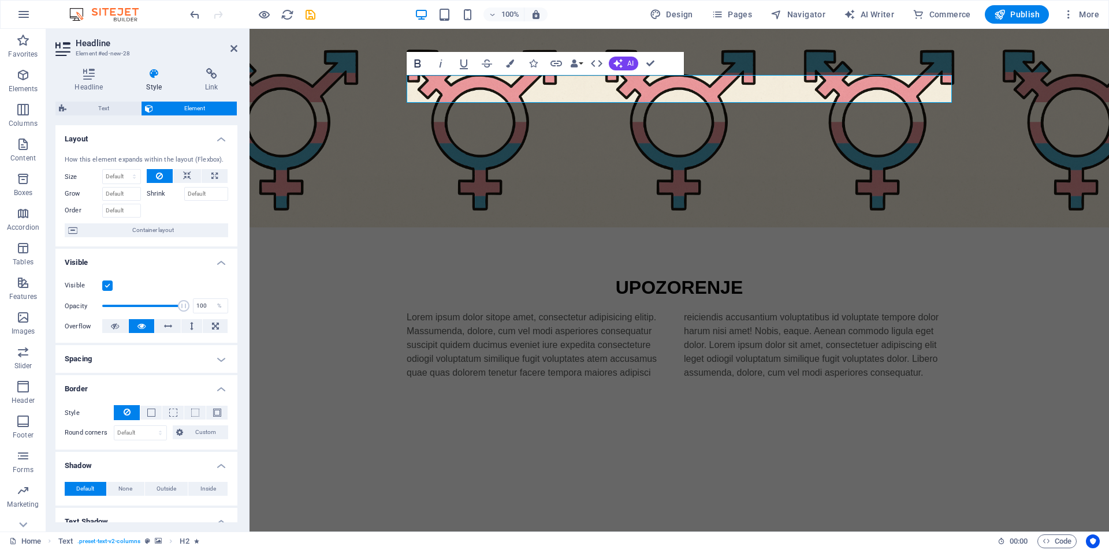
click at [419, 63] on icon "button" at bounding box center [418, 63] width 6 height 8
click at [416, 59] on icon "button" at bounding box center [418, 63] width 6 height 8
click at [623, 140] on div "Placeholder Text Text Spacer H2 Bold Italic Underline Strikethrough Colors Icon…" at bounding box center [678, 280] width 859 height 503
click at [700, 263] on html "Skip to main content UPOZORENJE Lorem ipsum dolor sitope amet, consectetur adip…" at bounding box center [678, 227] width 859 height 397
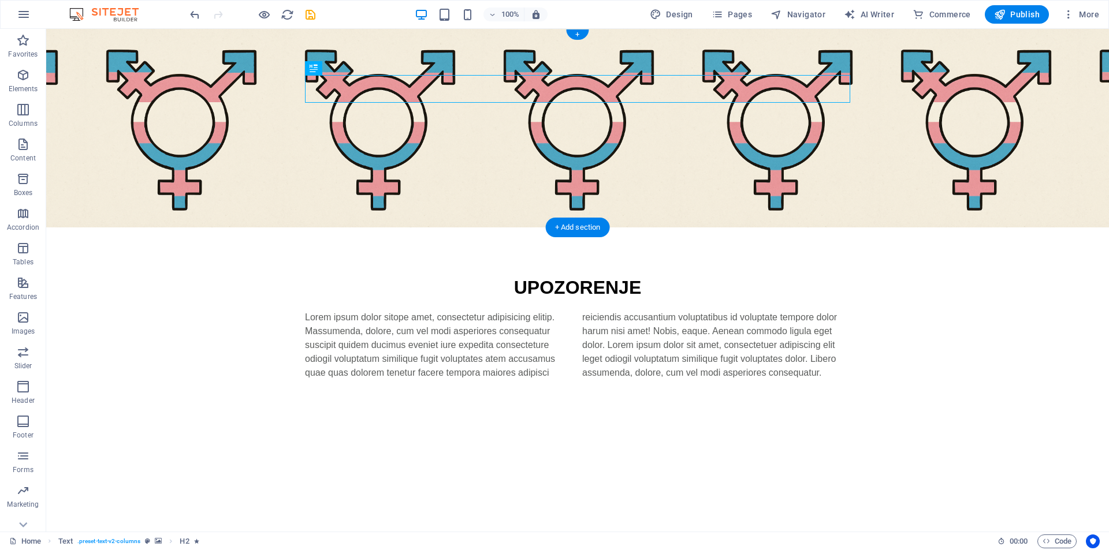
click at [289, 180] on figure at bounding box center [577, 128] width 1063 height 199
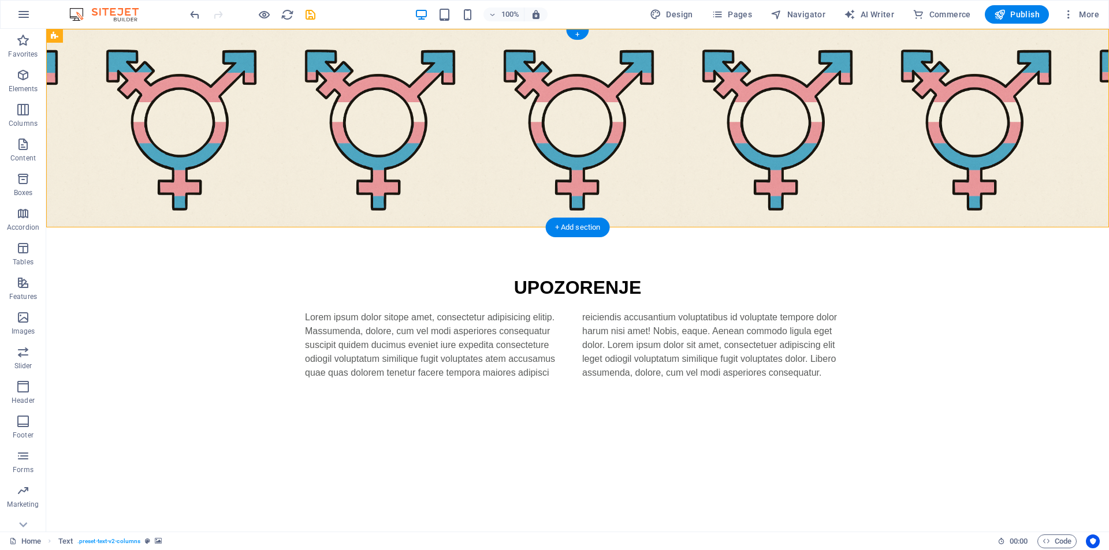
click at [263, 180] on figure at bounding box center [577, 128] width 1063 height 199
select select "rem"
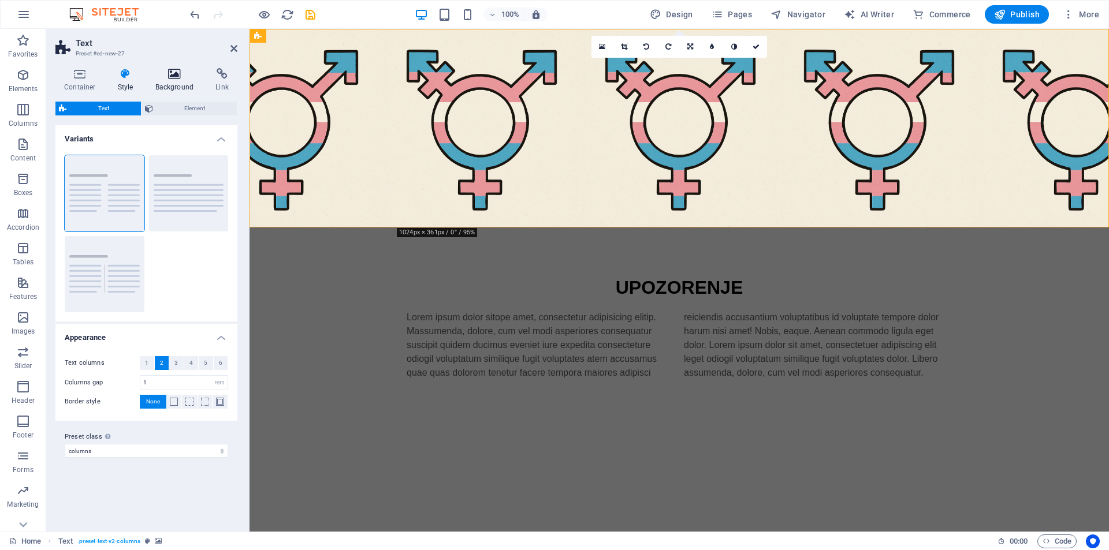
click at [177, 84] on h4 "Background" at bounding box center [177, 80] width 61 height 24
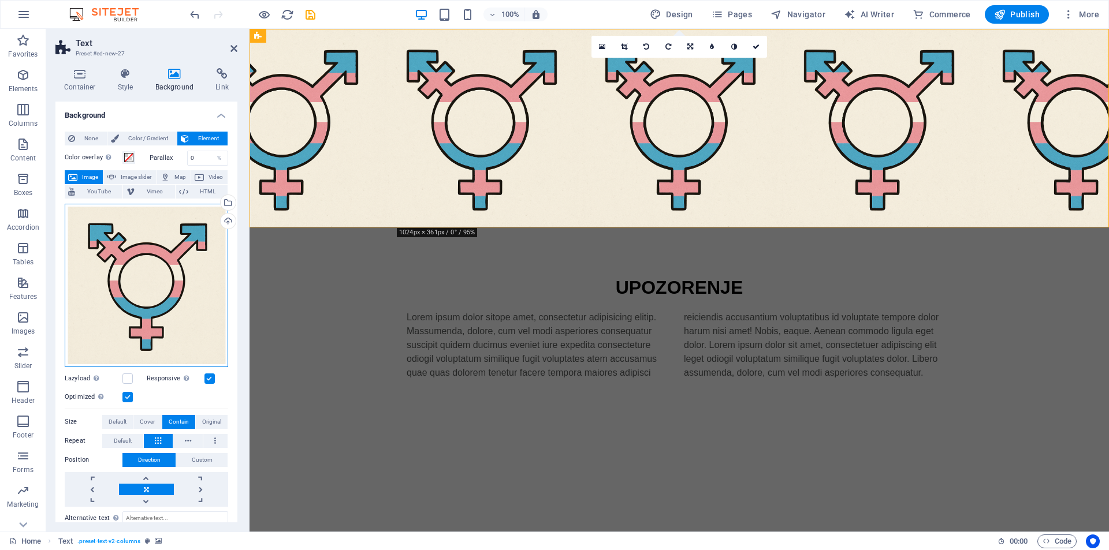
click at [163, 257] on div "Drag files here, click to choose files or select files from Files or our free s…" at bounding box center [146, 285] width 163 height 163
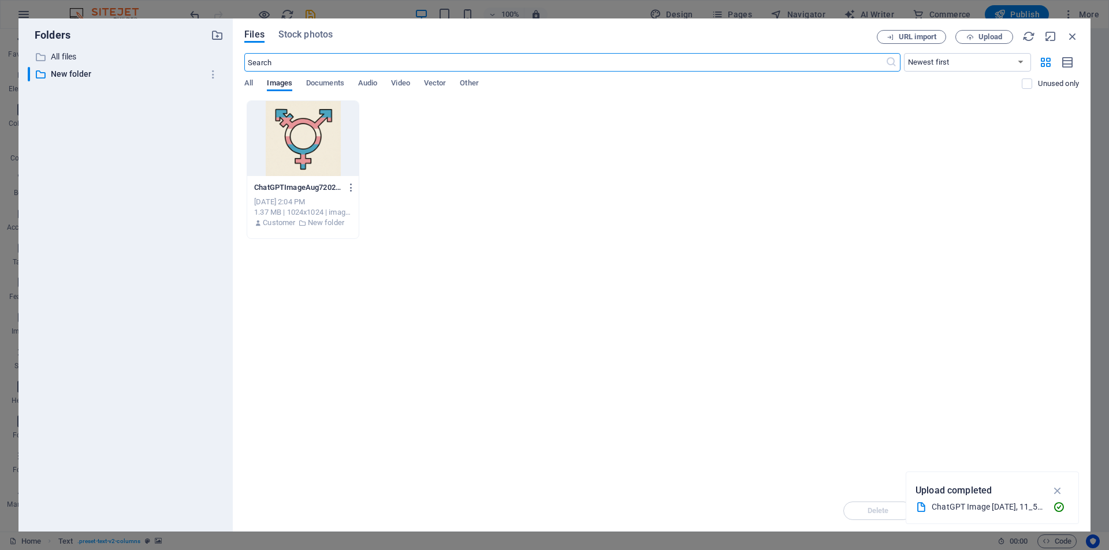
click at [305, 144] on div at bounding box center [302, 138] width 111 height 75
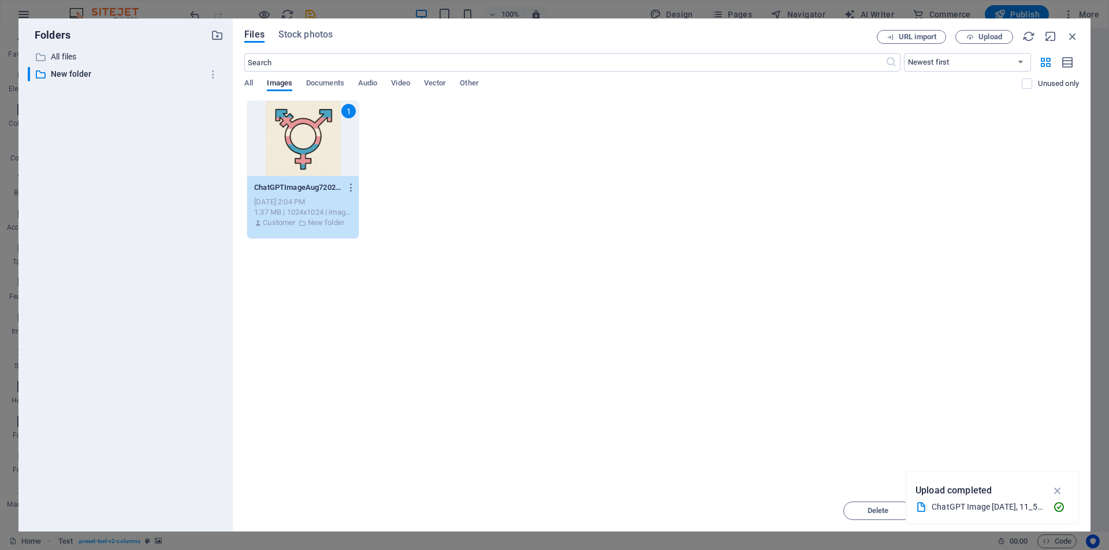
click at [305, 144] on div "1" at bounding box center [302, 138] width 111 height 75
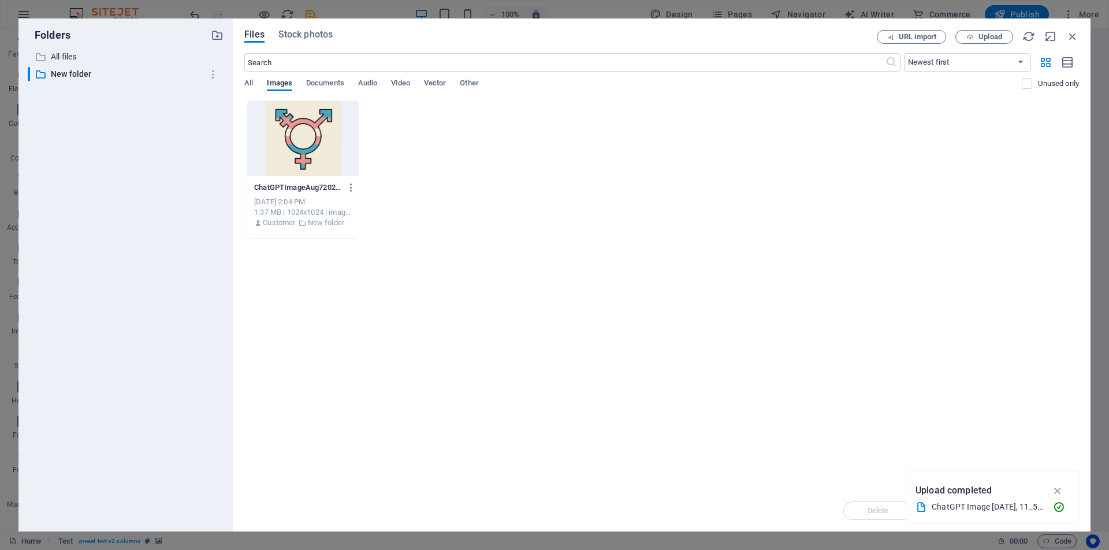
click at [305, 144] on div at bounding box center [302, 138] width 111 height 75
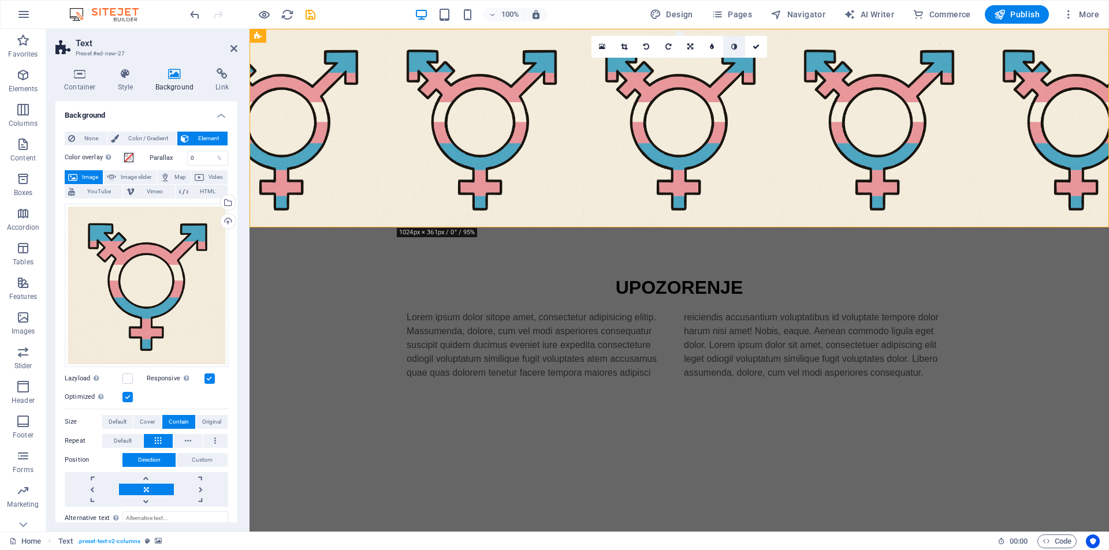
click at [733, 46] on icon at bounding box center [734, 46] width 6 height 7
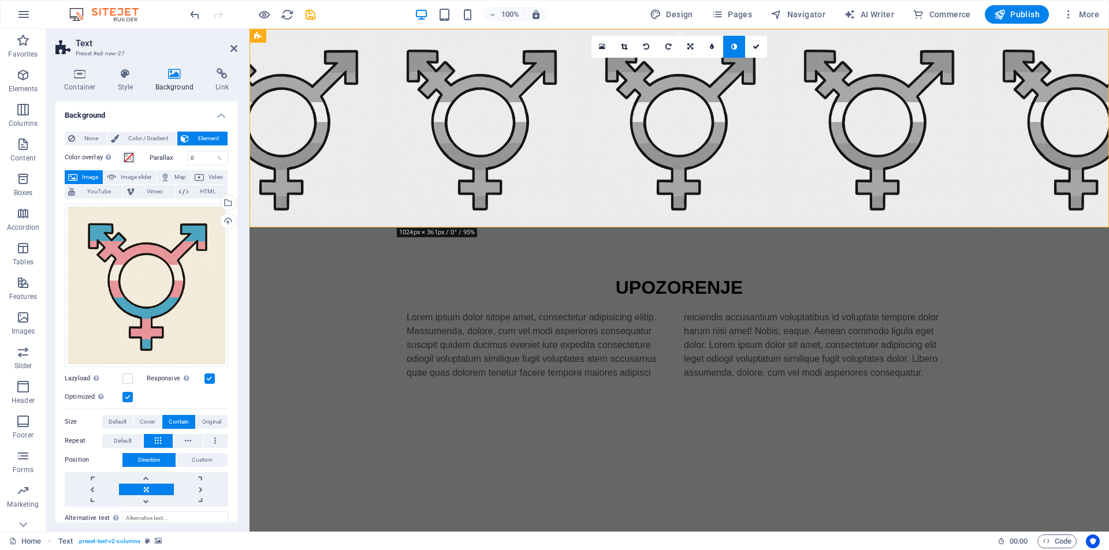
click at [733, 46] on icon at bounding box center [734, 46] width 6 height 7
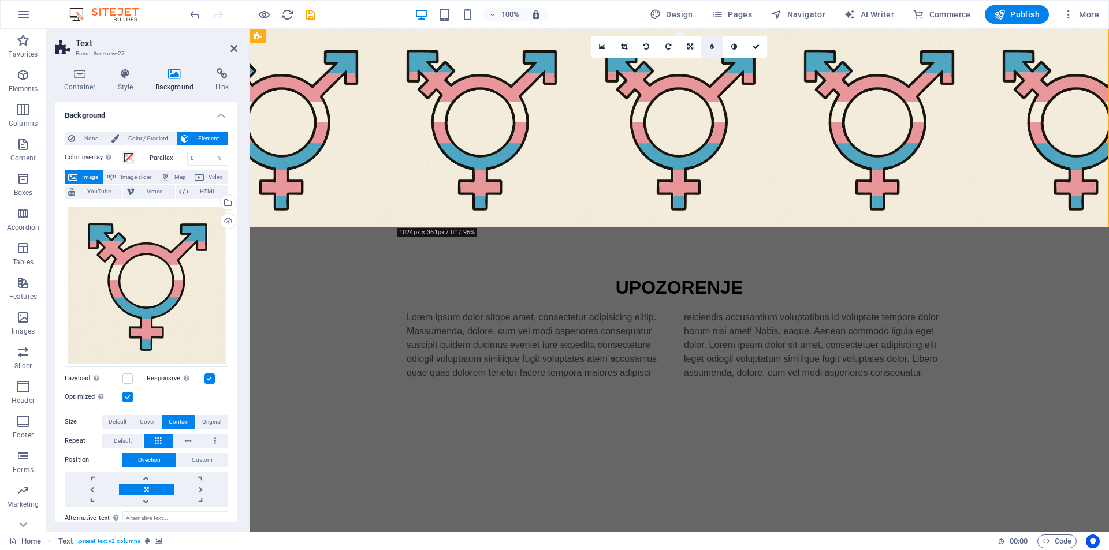
click at [712, 47] on icon at bounding box center [712, 46] width 4 height 7
click at [708, 47] on link at bounding box center [703, 47] width 22 height 22
click at [732, 49] on icon at bounding box center [734, 46] width 6 height 7
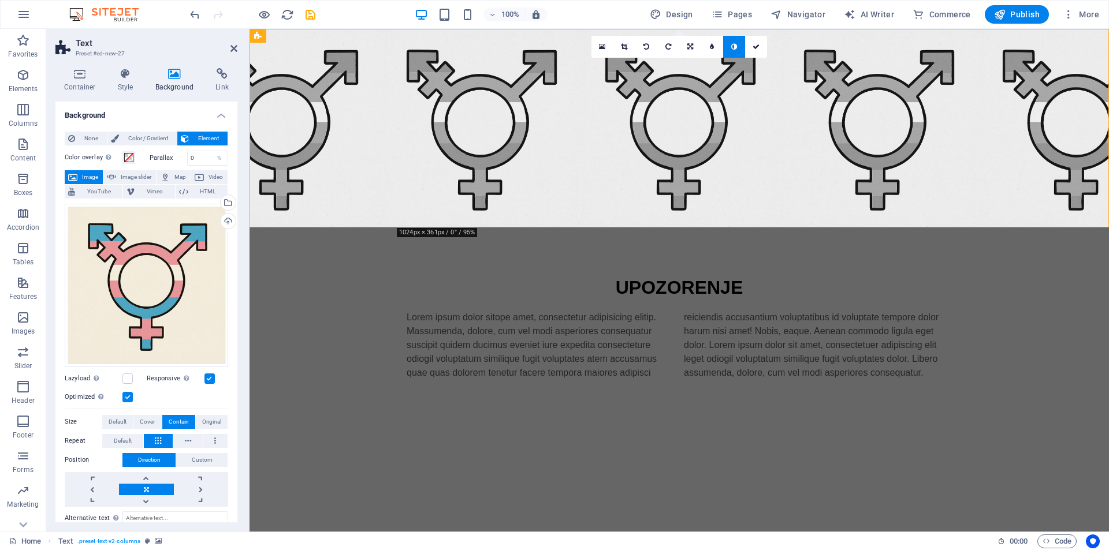
click at [732, 49] on icon at bounding box center [734, 46] width 6 height 7
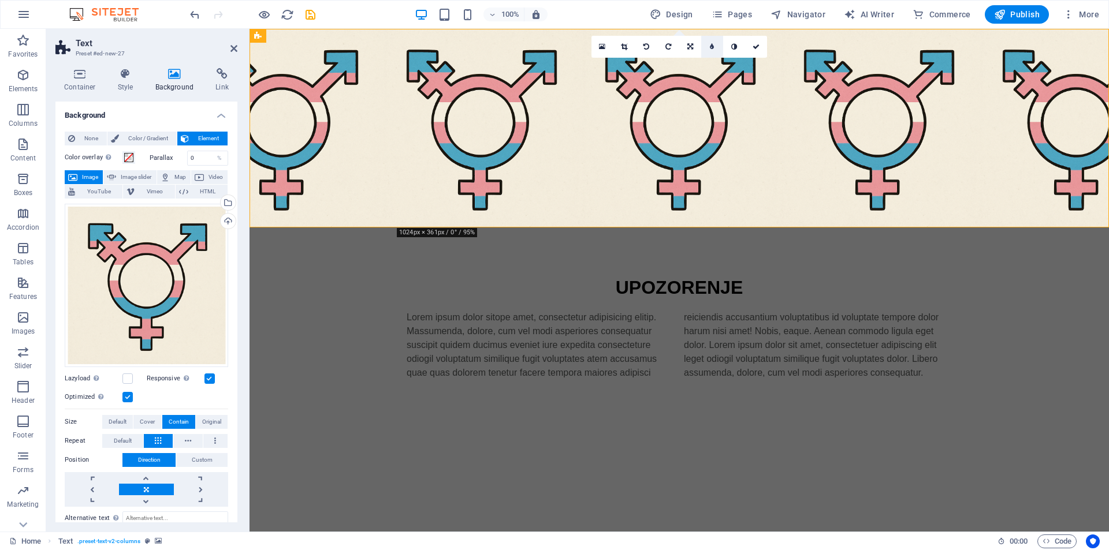
click at [710, 48] on icon at bounding box center [712, 46] width 4 height 7
click at [587, 330] on html "Skip to main content UPOZORENJE Lorem ipsum dolor sitope amet, consectetur adip…" at bounding box center [678, 227] width 859 height 397
click at [559, 325] on html "Skip to main content UPOZORENJE Lorem ipsum dolor sitope amet, consectetur adip…" at bounding box center [678, 227] width 859 height 397
click at [766, 311] on div "Lorem ipsum dolor sitope amet, consectetur adipisicing elitip. Massumenda, dolo…" at bounding box center [679, 345] width 545 height 69
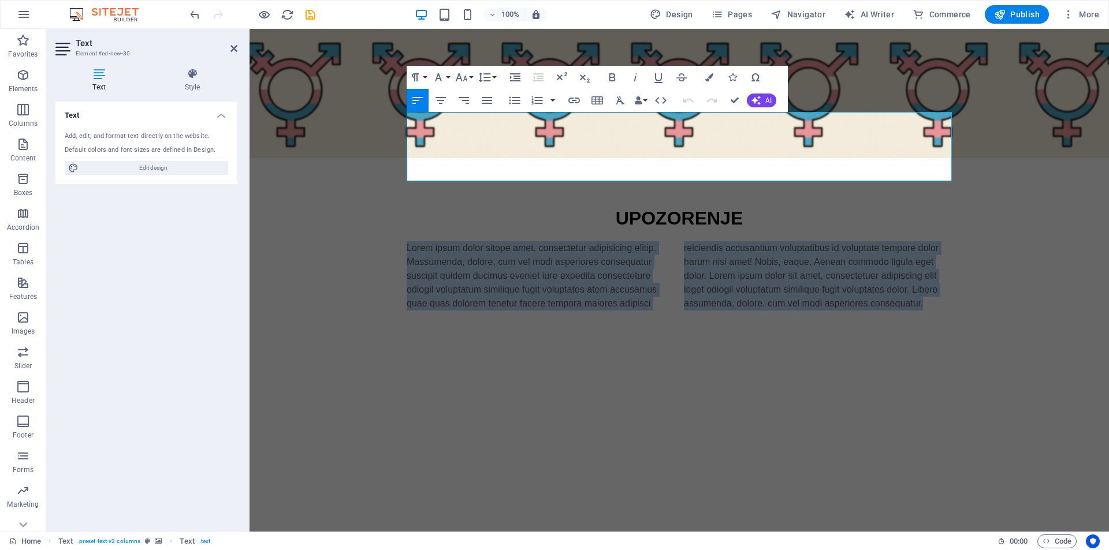
drag, startPoint x: 927, startPoint y: 170, endPoint x: 307, endPoint y: 93, distance: 625.6
click at [307, 93] on div "UPOZORENJE Lorem ipsum dolor sitope amet, consectetur adipisicing elitip. [PERS…" at bounding box center [678, 193] width 859 height 328
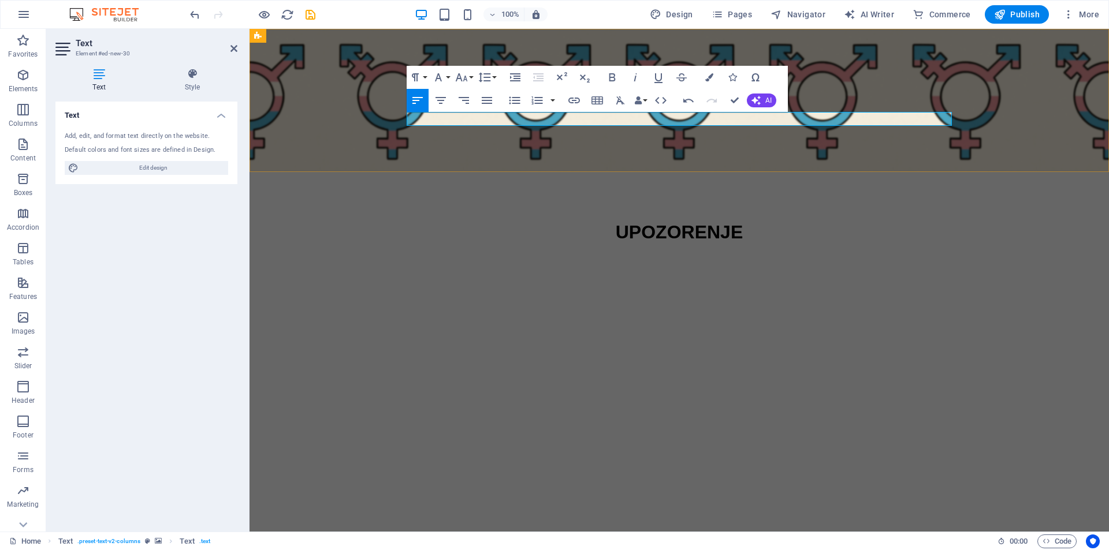
click at [536, 255] on p at bounding box center [541, 262] width 268 height 14
click at [487, 99] on icon "button" at bounding box center [487, 101] width 14 height 14
click at [633, 255] on p at bounding box center [541, 262] width 268 height 14
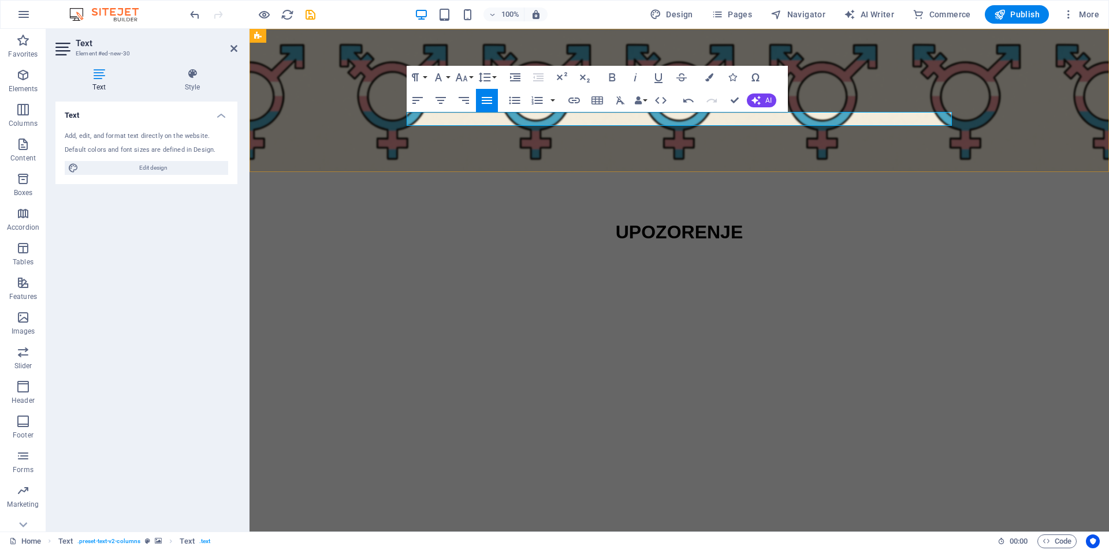
click at [633, 255] on p at bounding box center [541, 262] width 268 height 14
click at [441, 95] on icon "button" at bounding box center [441, 101] width 14 height 14
click at [700, 255] on div "SAJT U PRIPREMI" at bounding box center [679, 262] width 545 height 14
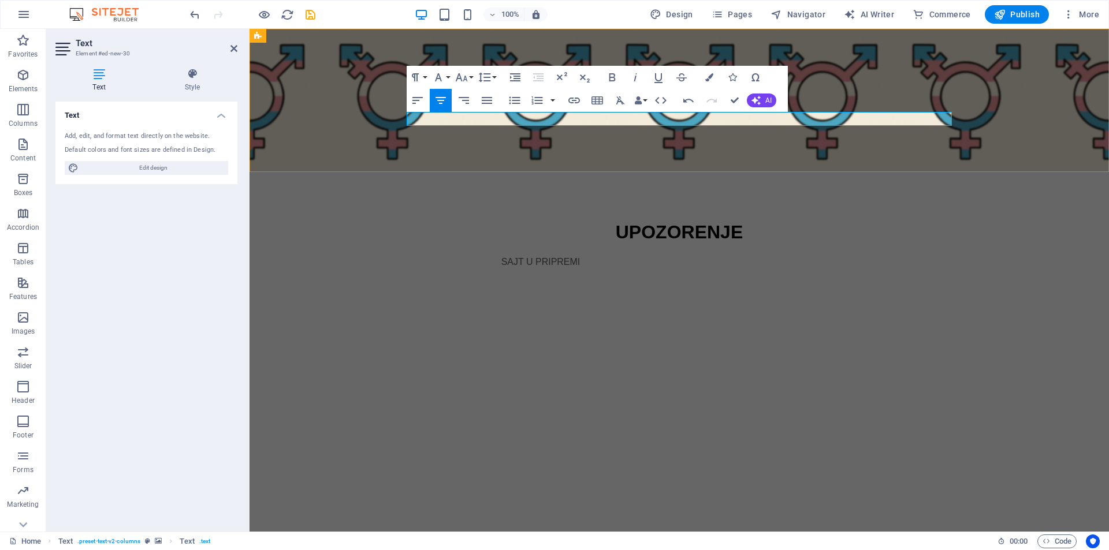
click at [700, 255] on div "SAJT U PRIPREMI" at bounding box center [679, 262] width 545 height 14
click at [795, 255] on div "SAJT U PRIPREMI" at bounding box center [679, 262] width 545 height 14
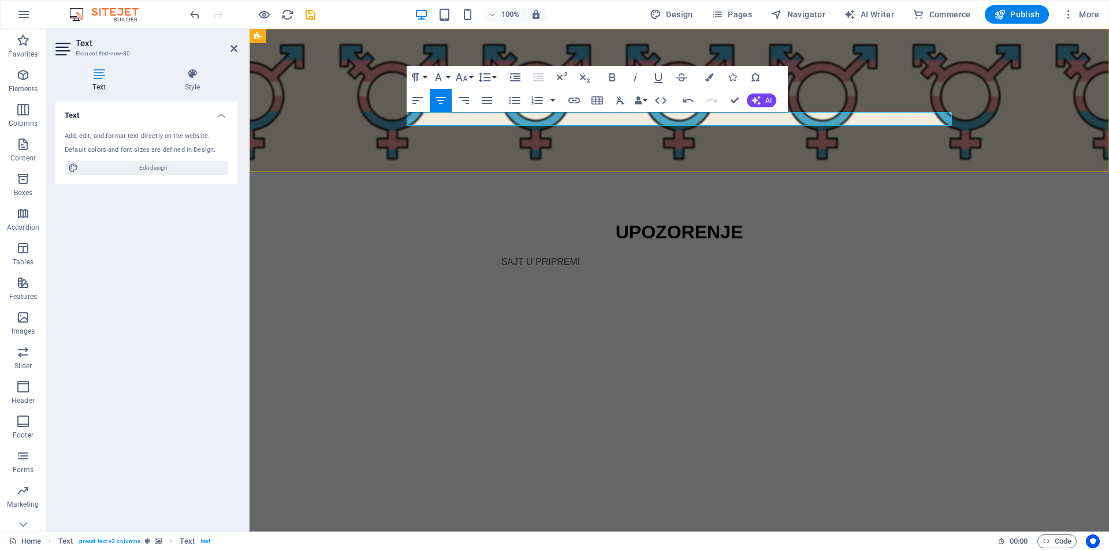
click at [795, 255] on div "SAJT U PRIPREMI" at bounding box center [679, 262] width 545 height 14
click at [643, 236] on html "Skip to main content UPOZORENJE" at bounding box center [678, 172] width 859 height 286
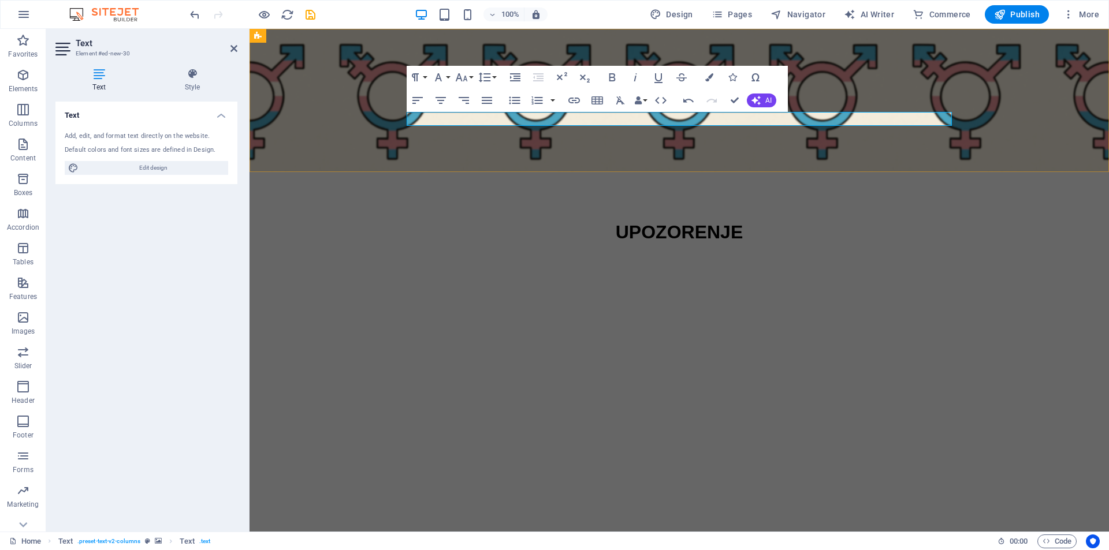
click at [638, 255] on p at bounding box center [541, 262] width 268 height 14
click at [445, 103] on icon "button" at bounding box center [441, 101] width 14 height 14
click at [542, 303] on html "Skip to main content UPOZORENJE SAJT U PRIPREMI" at bounding box center [678, 172] width 859 height 286
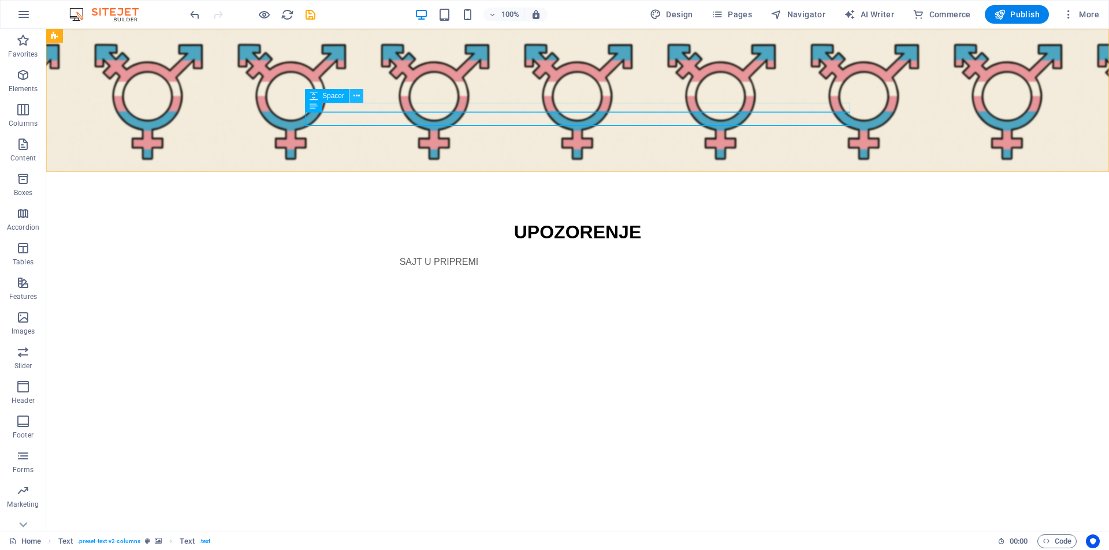
click at [358, 95] on icon at bounding box center [356, 96] width 6 height 12
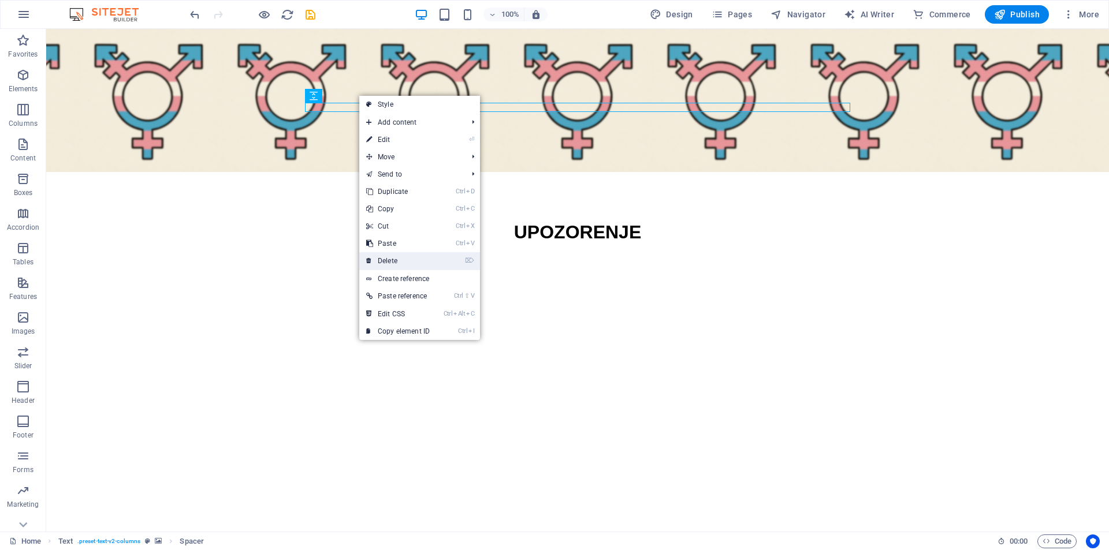
drag, startPoint x: 355, startPoint y: 234, endPoint x: 401, endPoint y: 263, distance: 54.5
click at [401, 263] on link "⌦ Delete" at bounding box center [397, 260] width 77 height 17
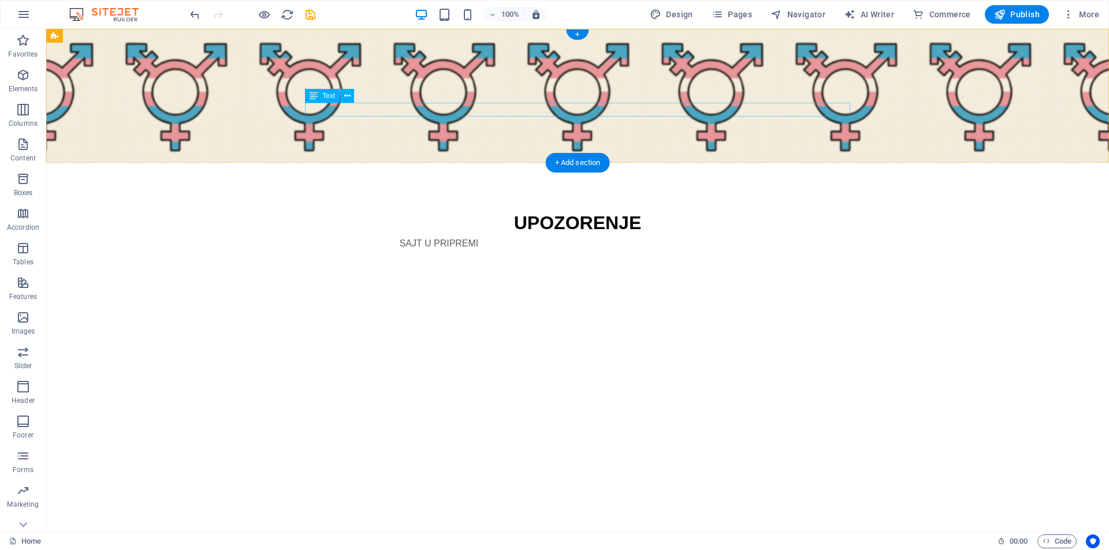
click at [457, 237] on div "SAJT U PRIPREMI" at bounding box center [577, 244] width 545 height 14
click at [348, 96] on icon at bounding box center [347, 96] width 6 height 12
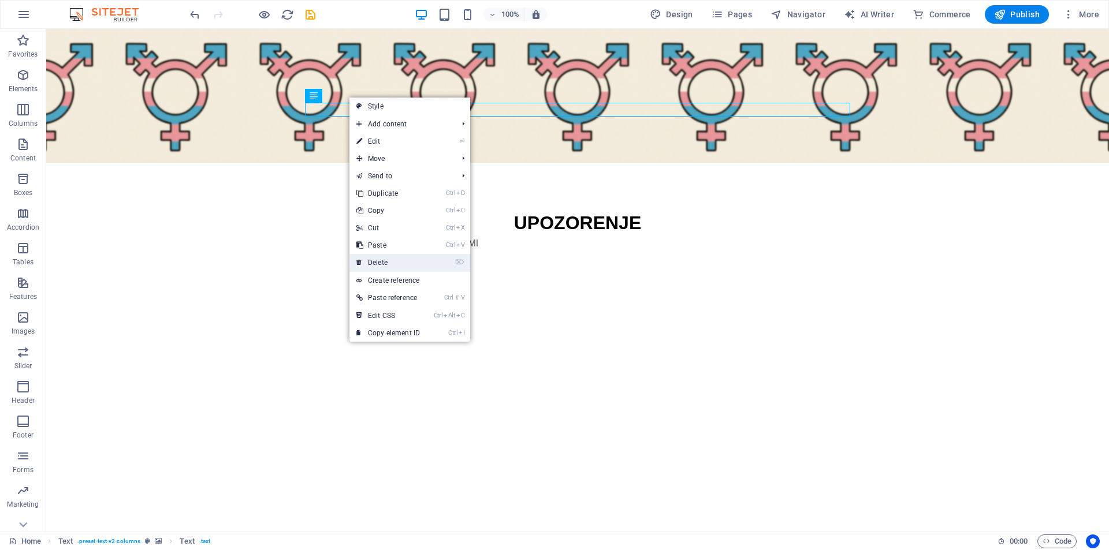
click at [390, 259] on link "⌦ Delete" at bounding box center [387, 262] width 77 height 17
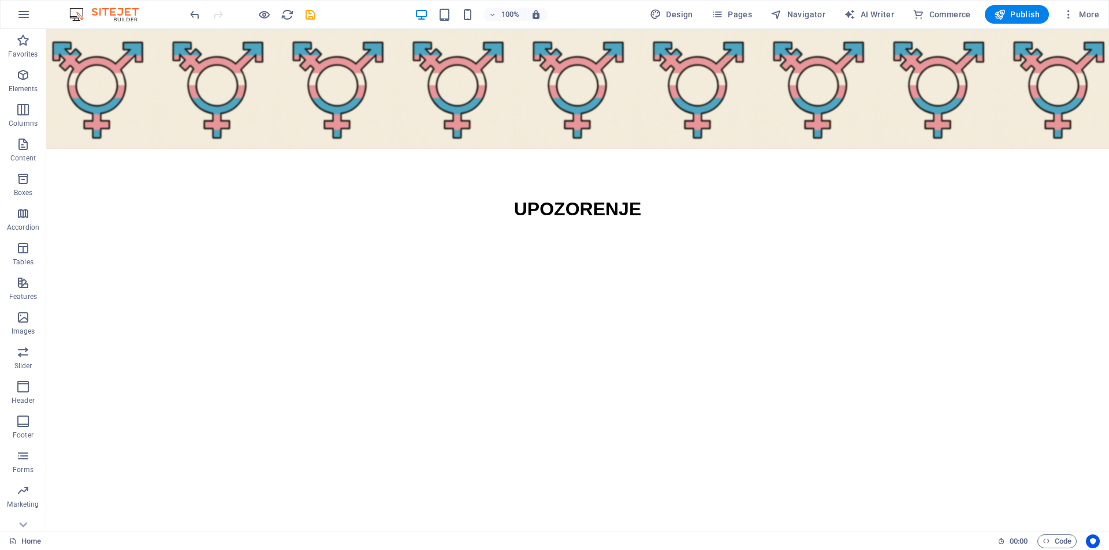
click at [524, 249] on html "Skip to main content UPOZORENJE" at bounding box center [577, 149] width 1063 height 240
click at [1018, 14] on span "Publish" at bounding box center [1017, 15] width 46 height 12
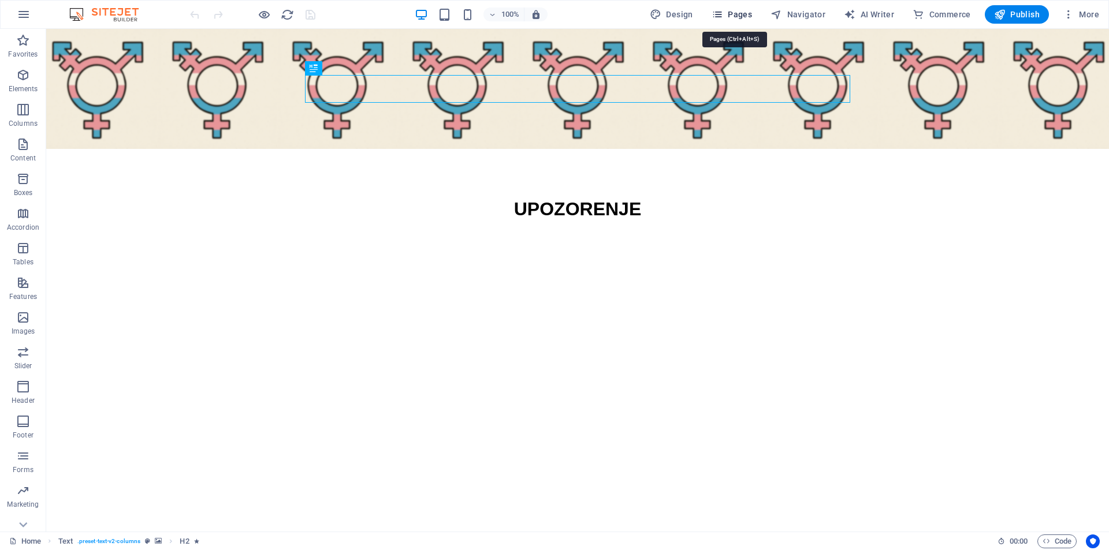
click at [745, 14] on span "Pages" at bounding box center [731, 15] width 40 height 12
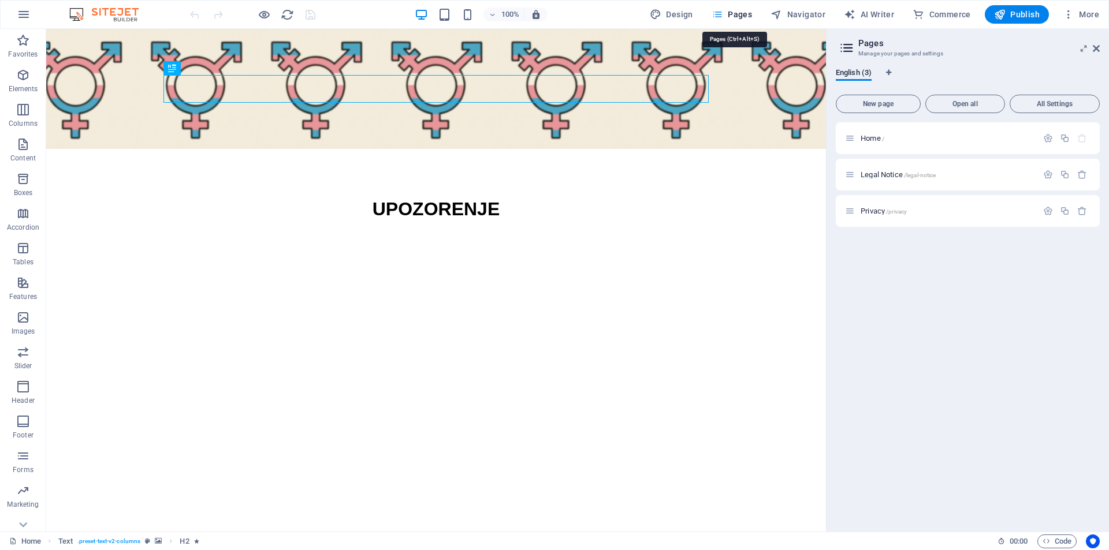
click at [745, 14] on span "Pages" at bounding box center [731, 15] width 40 height 12
click at [1096, 49] on icon at bounding box center [1096, 48] width 7 height 9
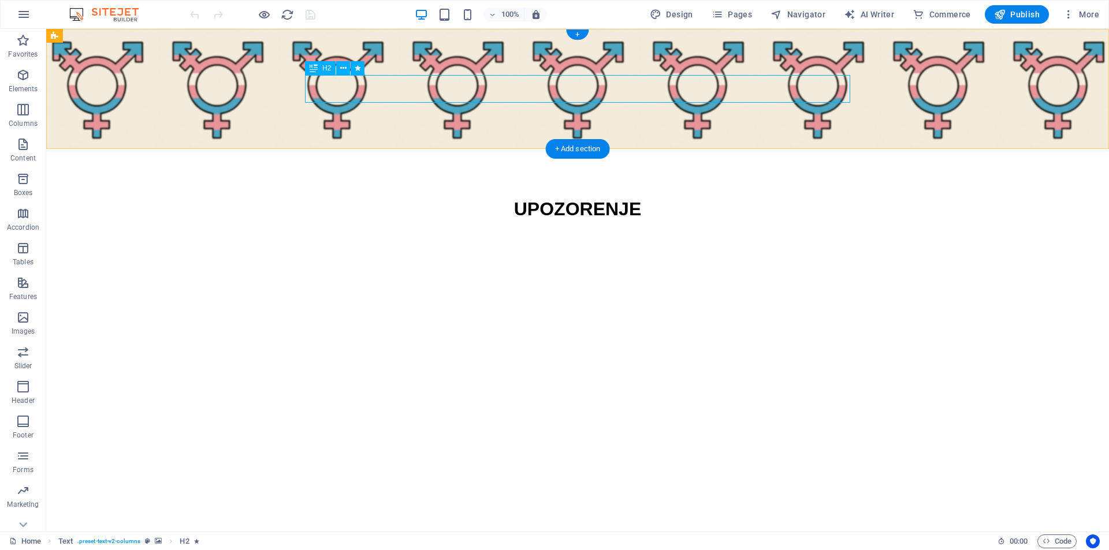
click at [573, 195] on div "UPOZORENJE" at bounding box center [577, 209] width 545 height 28
click at [71, 47] on figure at bounding box center [577, 89] width 1063 height 120
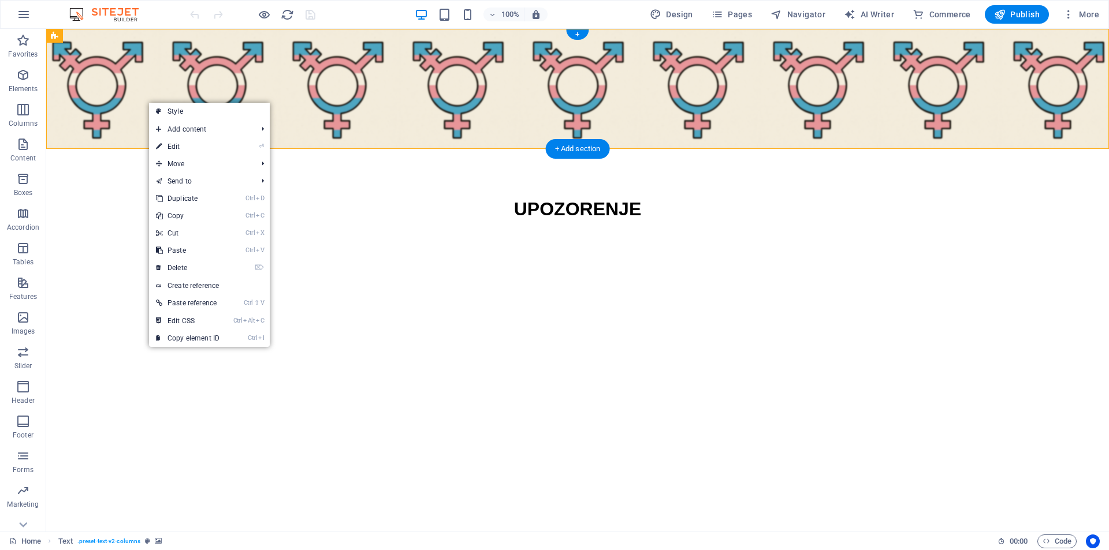
click at [148, 100] on figure at bounding box center [577, 89] width 1063 height 120
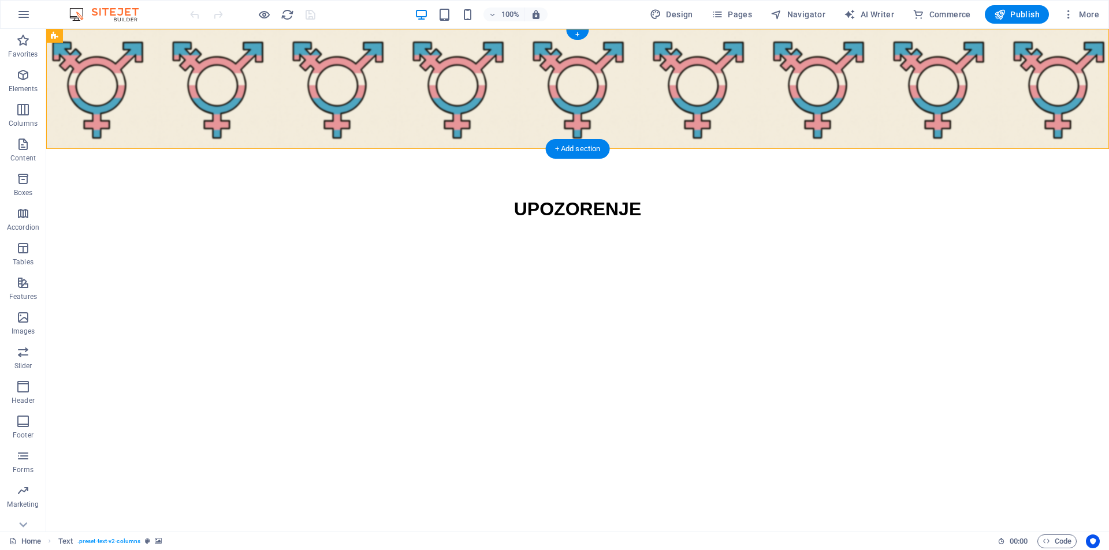
click at [148, 99] on figure at bounding box center [577, 89] width 1063 height 120
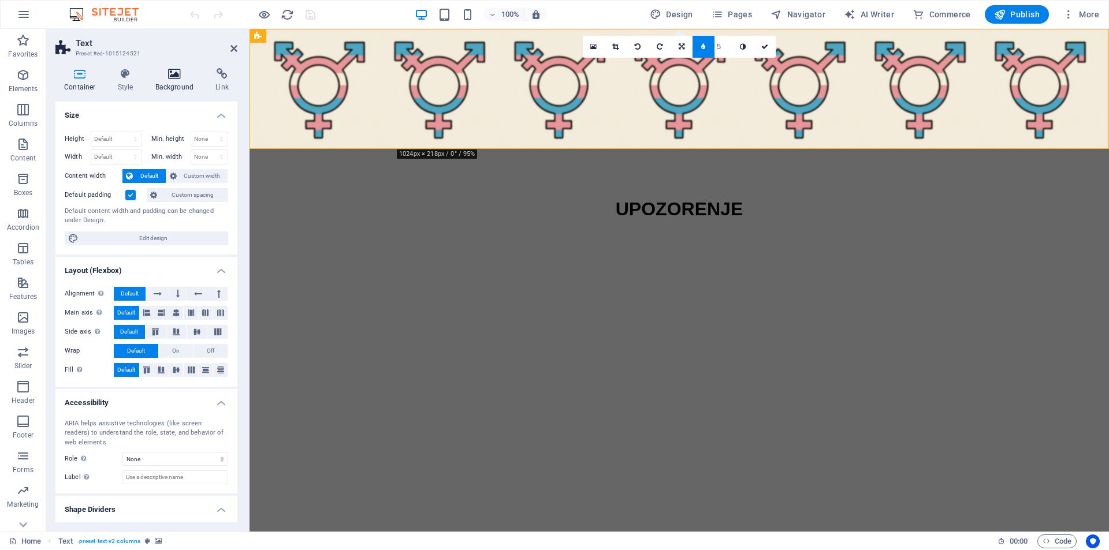
click at [180, 72] on icon at bounding box center [175, 74] width 56 height 12
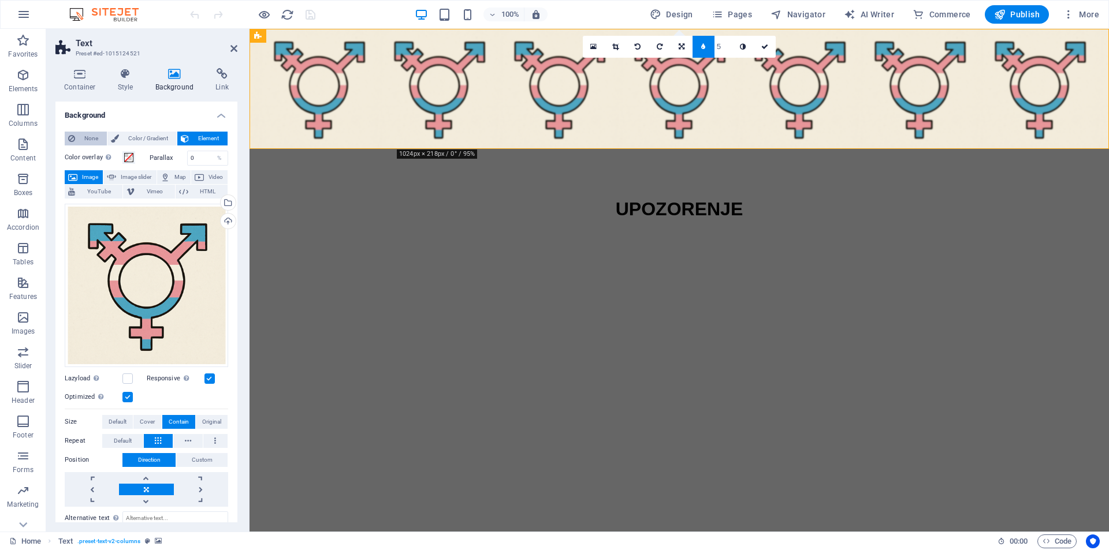
click at [84, 134] on span "None" at bounding box center [91, 139] width 25 height 14
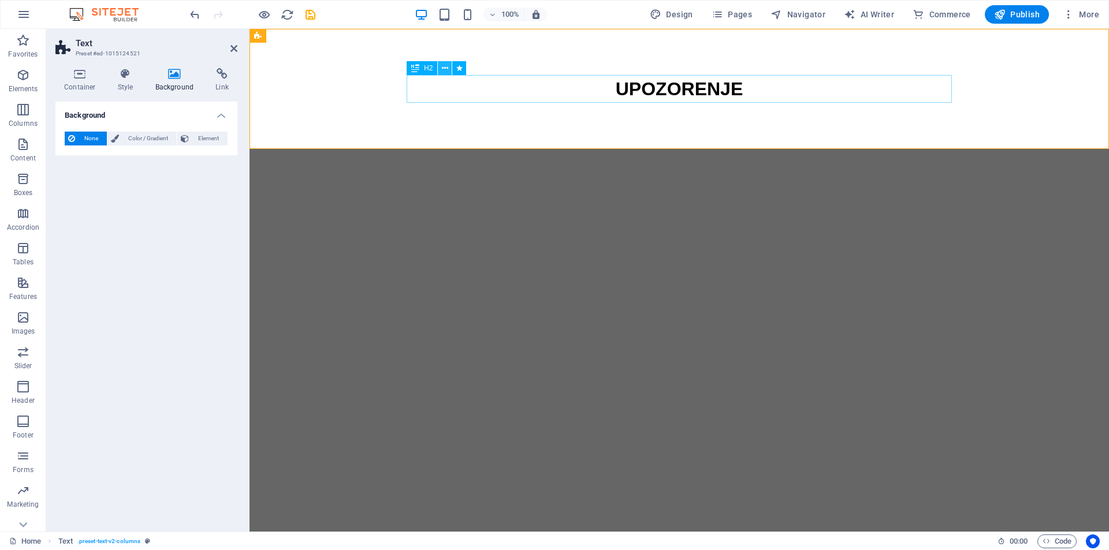
click at [442, 70] on icon at bounding box center [445, 68] width 6 height 12
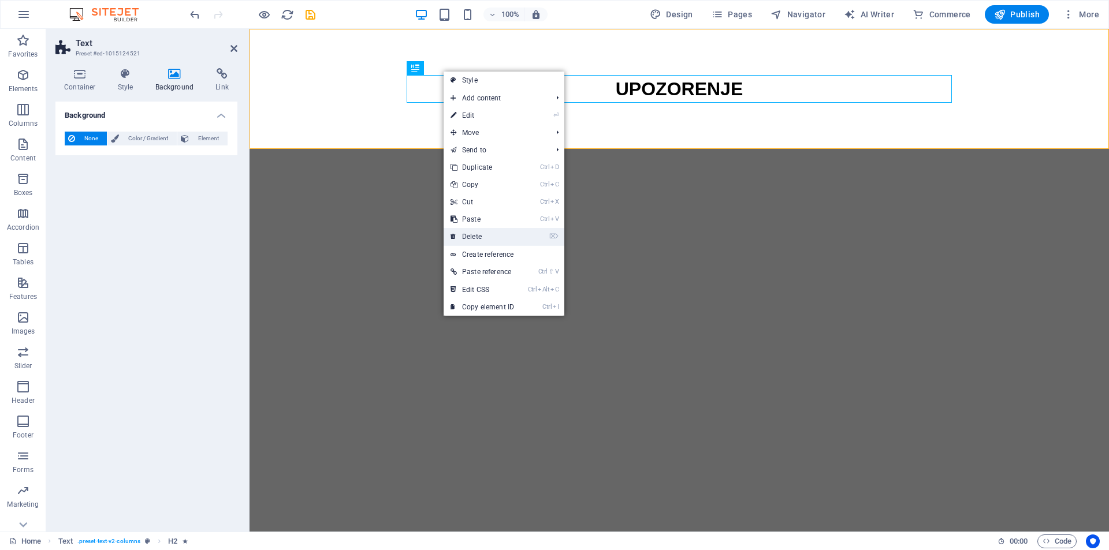
click at [502, 231] on link "⌦ Delete" at bounding box center [482, 236] width 77 height 17
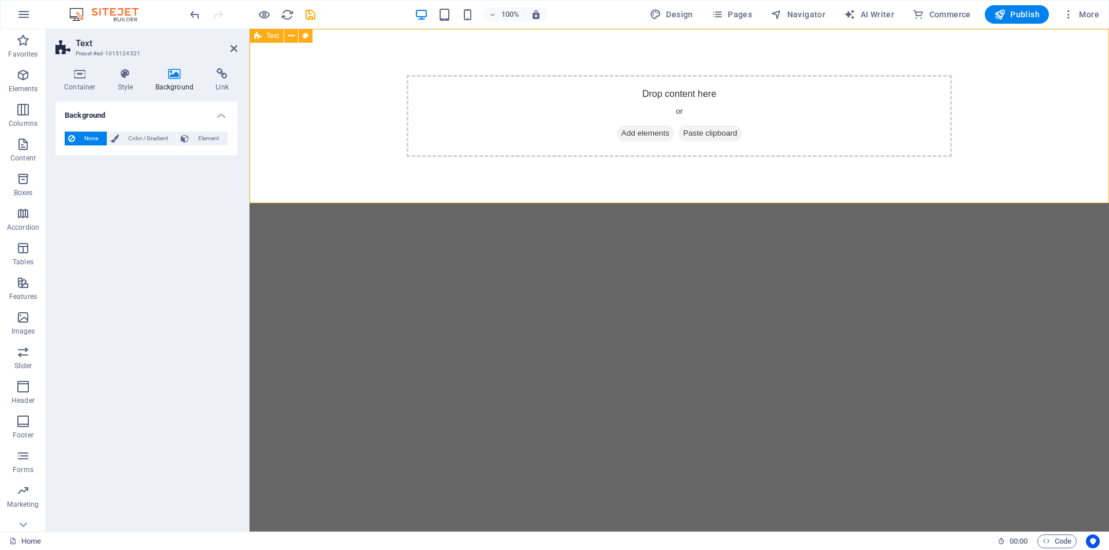
click at [647, 126] on span "Add elements" at bounding box center [645, 133] width 57 height 16
click at [634, 135] on span "Add elements" at bounding box center [645, 133] width 57 height 16
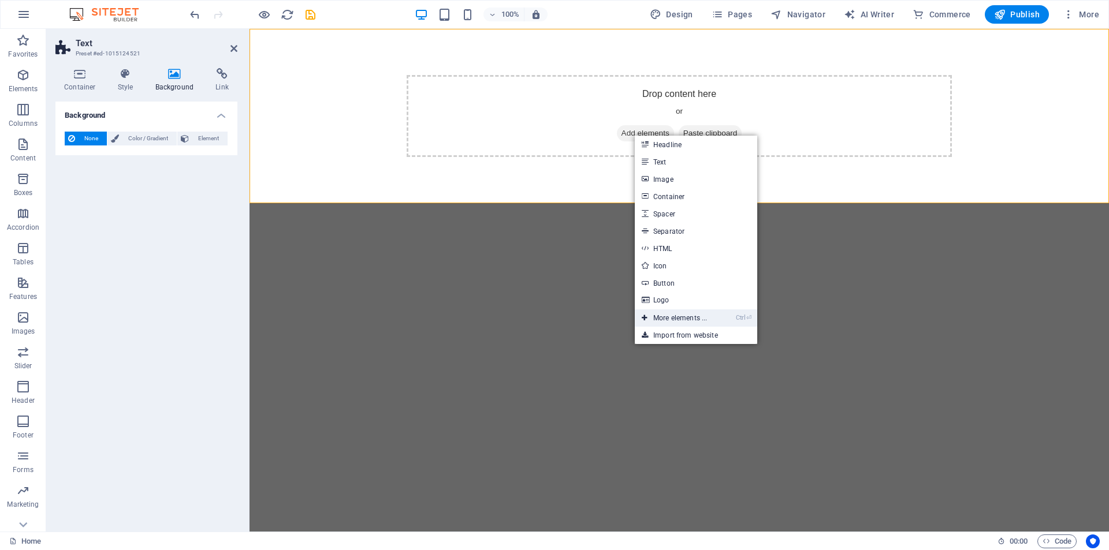
click at [684, 314] on link "Ctrl ⏎ More elements ..." at bounding box center [674, 318] width 79 height 17
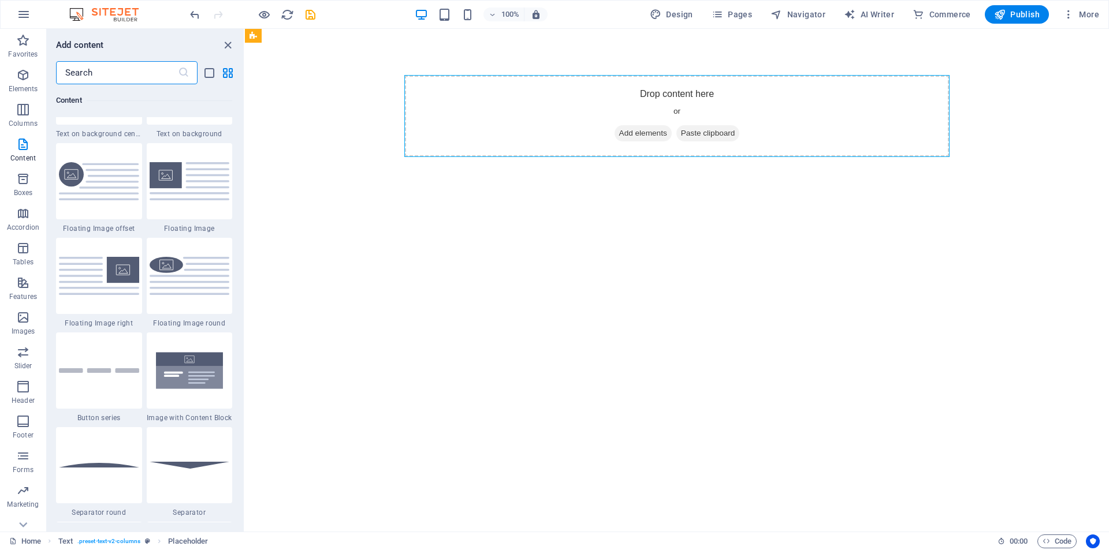
scroll to position [2375, 0]
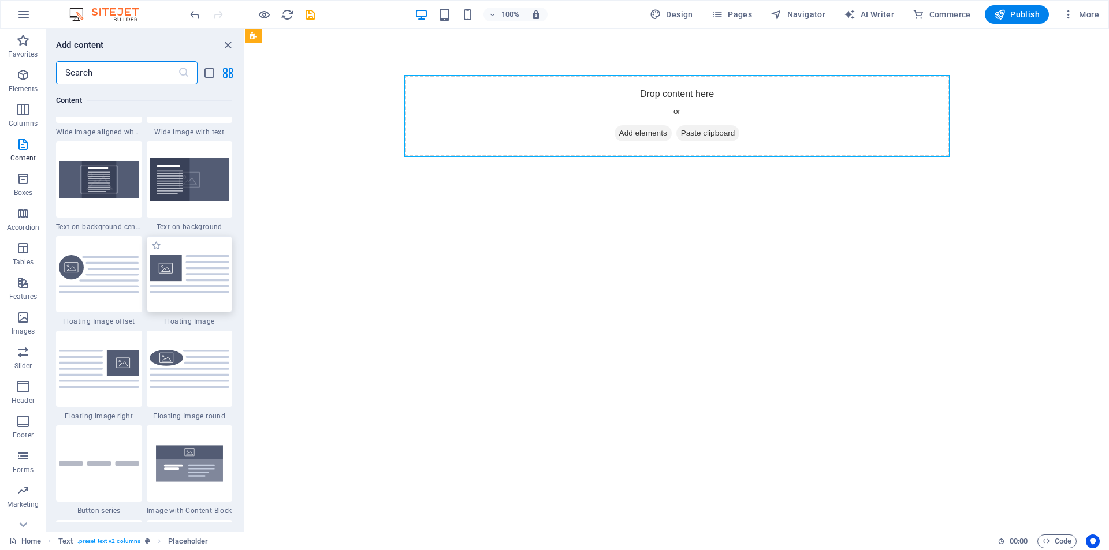
click at [198, 270] on img at bounding box center [190, 274] width 80 height 38
click at [245, 270] on div "Drag here to replace the existing content. Press “Ctrl” if you want to create a…" at bounding box center [677, 280] width 864 height 503
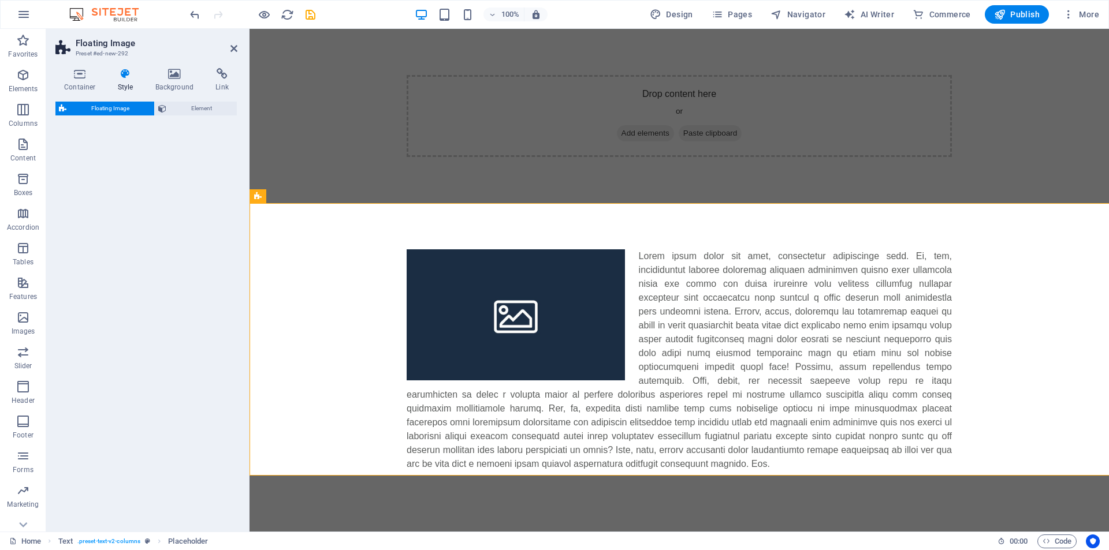
select select "%"
select select "rem"
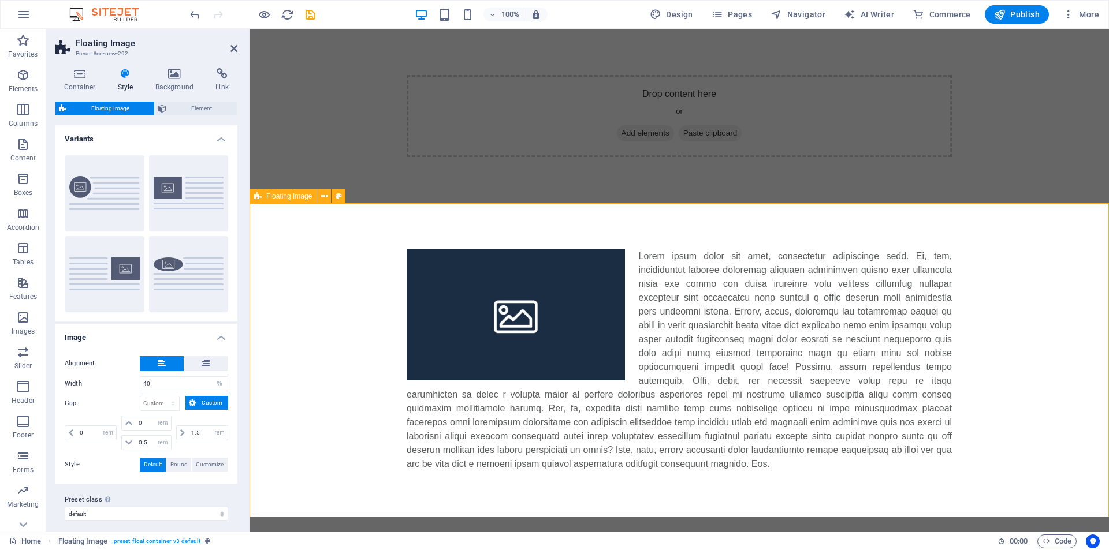
click at [1055, 297] on div at bounding box center [678, 360] width 859 height 314
click at [195, 16] on icon "undo" at bounding box center [194, 14] width 13 height 13
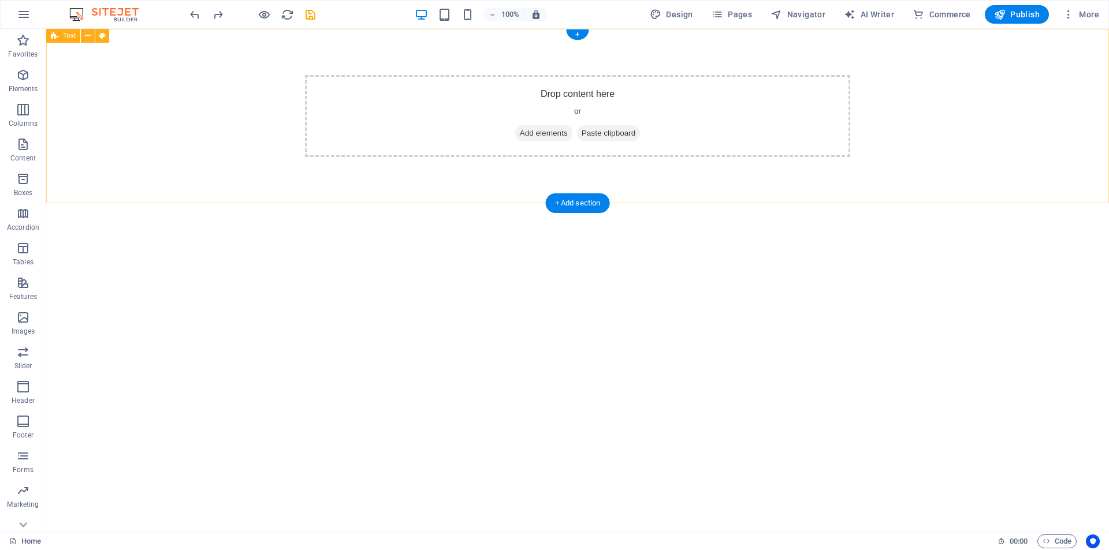
click at [535, 132] on span "Add elements" at bounding box center [543, 133] width 57 height 16
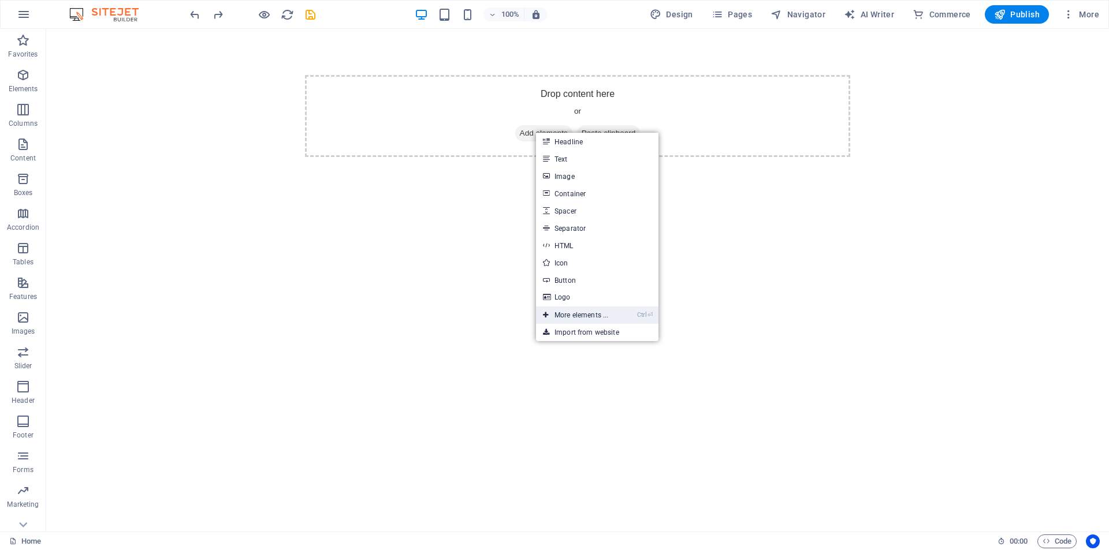
click at [607, 312] on link "Ctrl ⏎ More elements ..." at bounding box center [575, 315] width 79 height 17
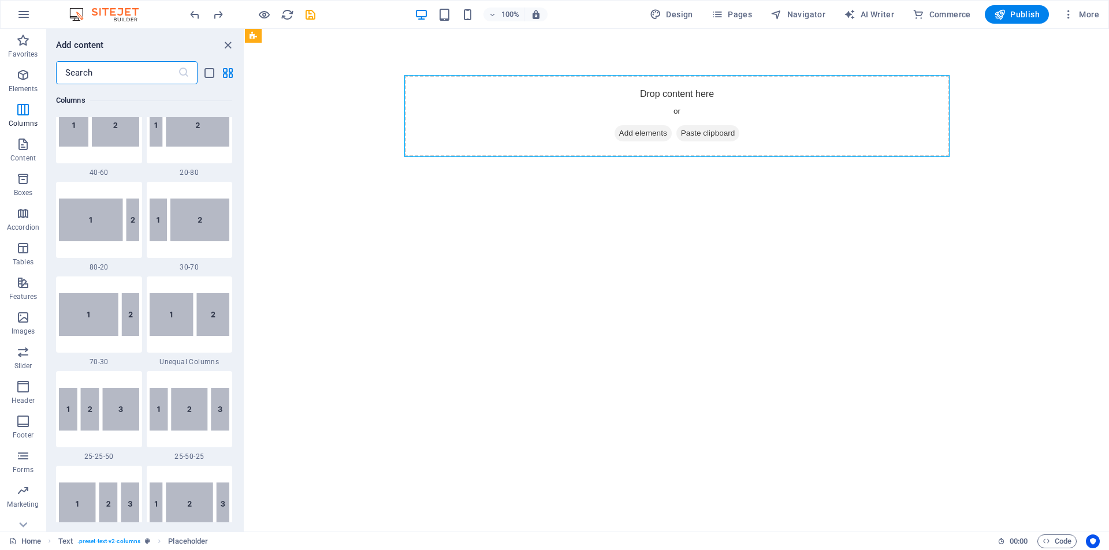
scroll to position [989, 0]
